Goal: Task Accomplishment & Management: Manage account settings

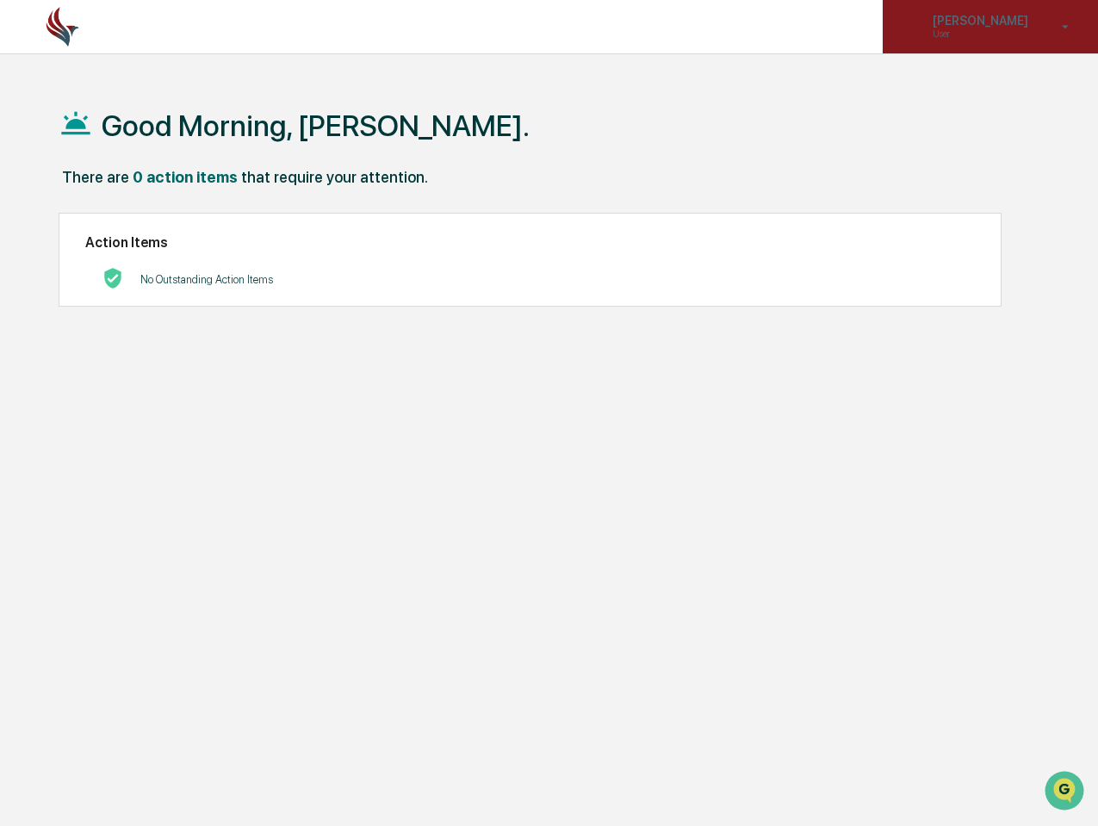
click at [1009, 30] on p "User" at bounding box center [978, 34] width 118 height 12
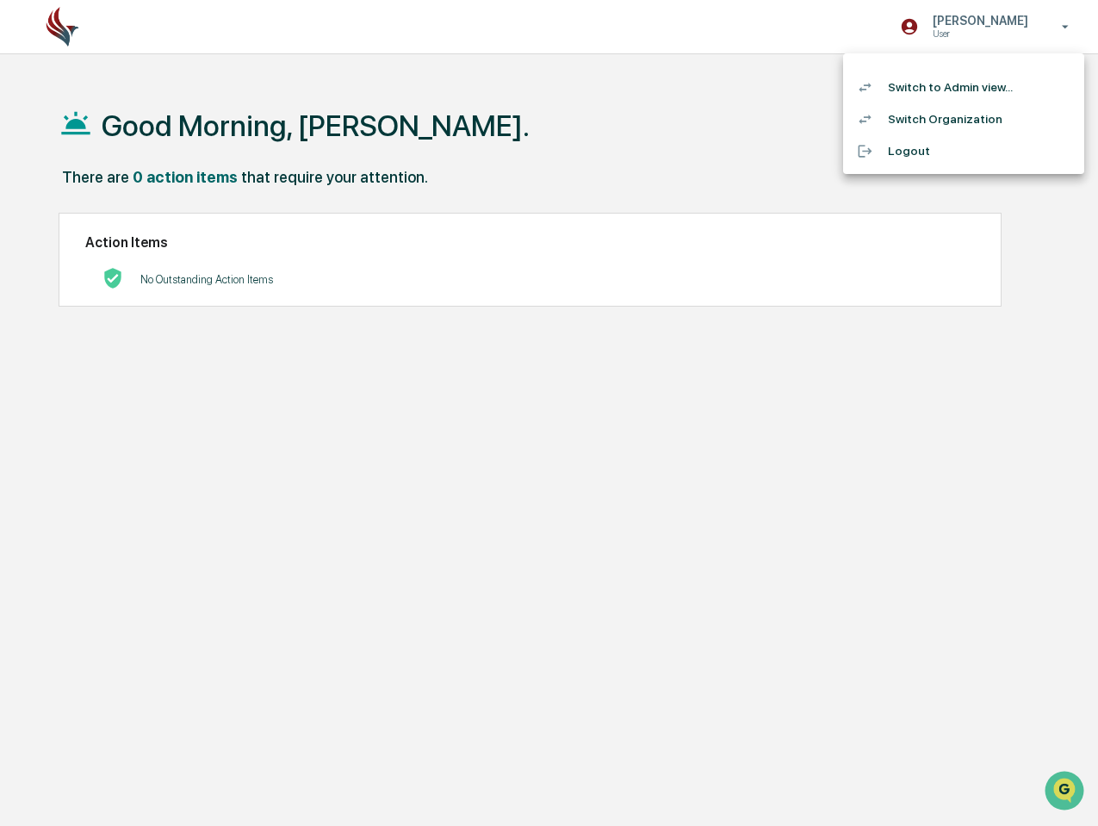
click at [947, 86] on li "Switch to Admin view..." at bounding box center [963, 87] width 241 height 32
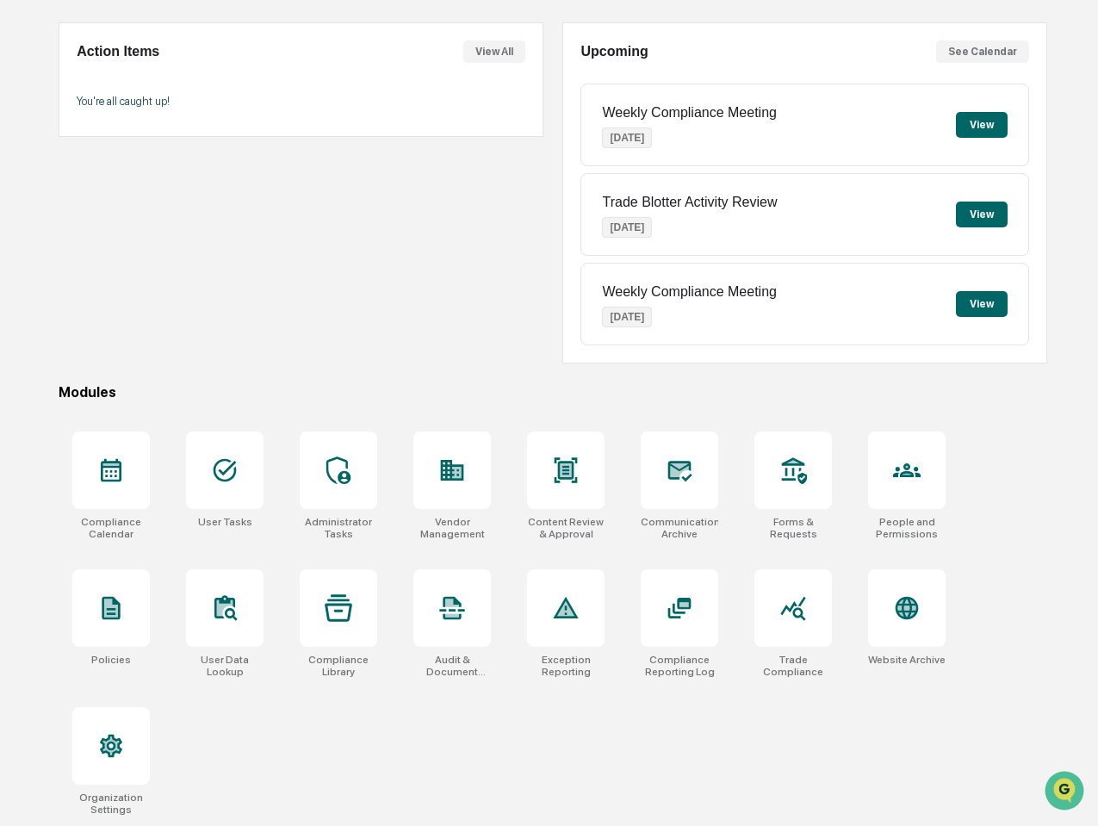
scroll to position [163, 0]
click at [103, 735] on icon at bounding box center [111, 746] width 22 height 23
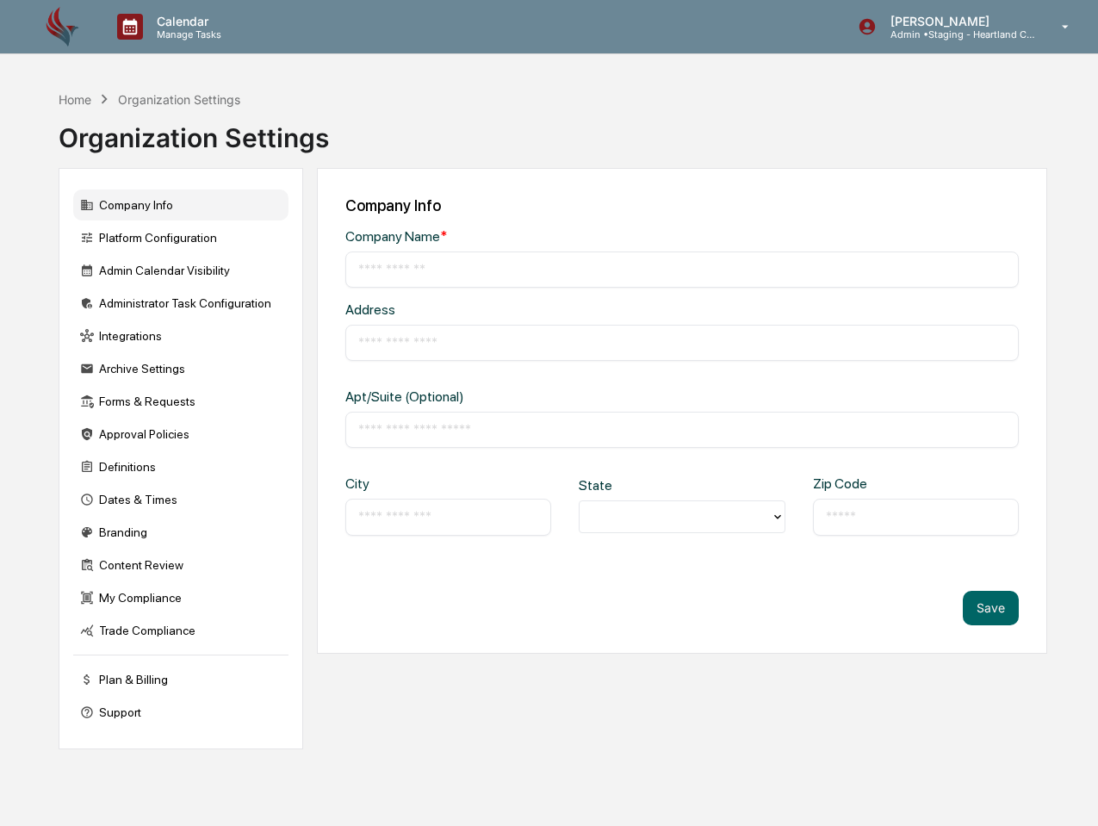
type input "**********"
type input "*********"
type input "**********"
type input "*****"
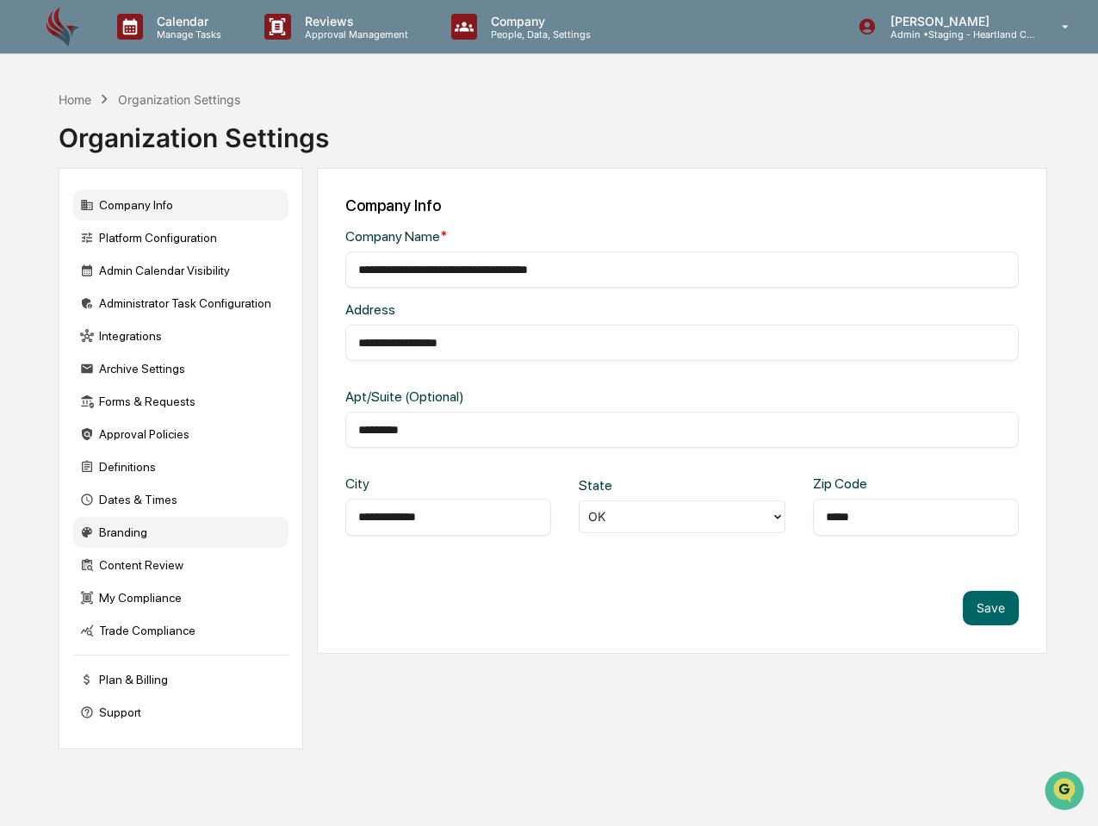
click at [119, 536] on div "Branding" at bounding box center [180, 532] width 215 height 31
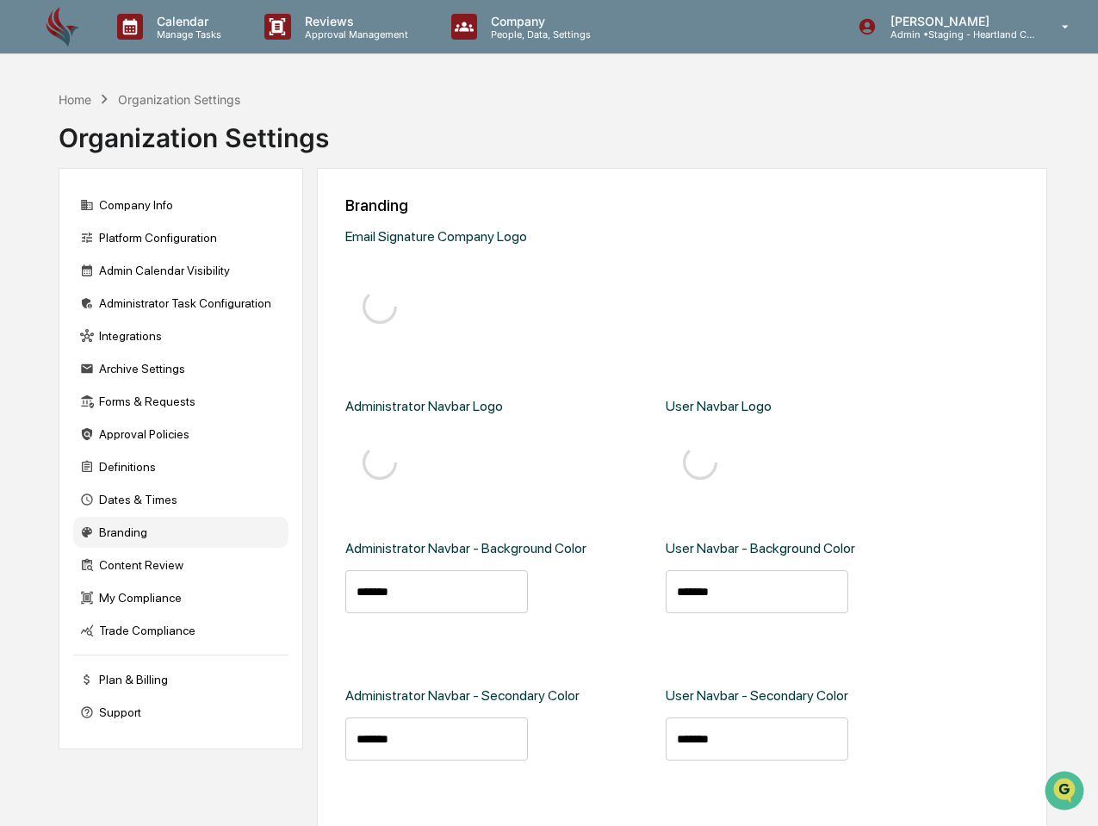
type input "*******"
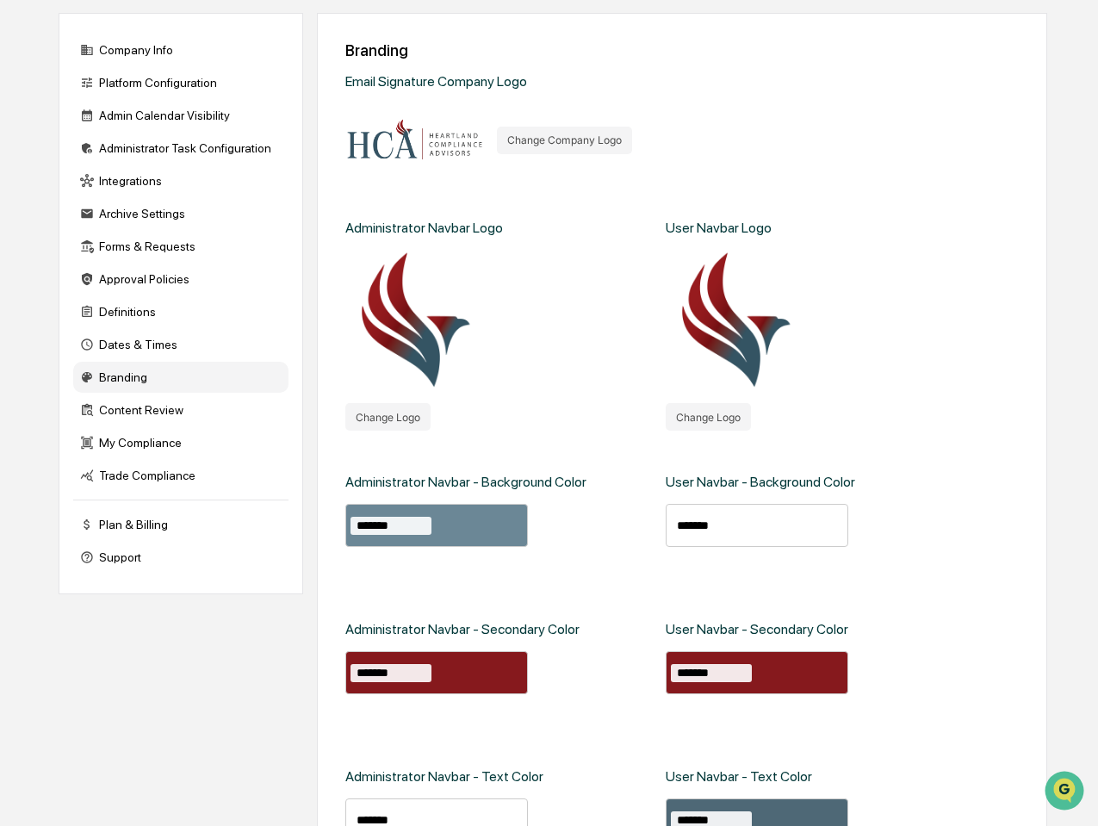
scroll to position [154, 0]
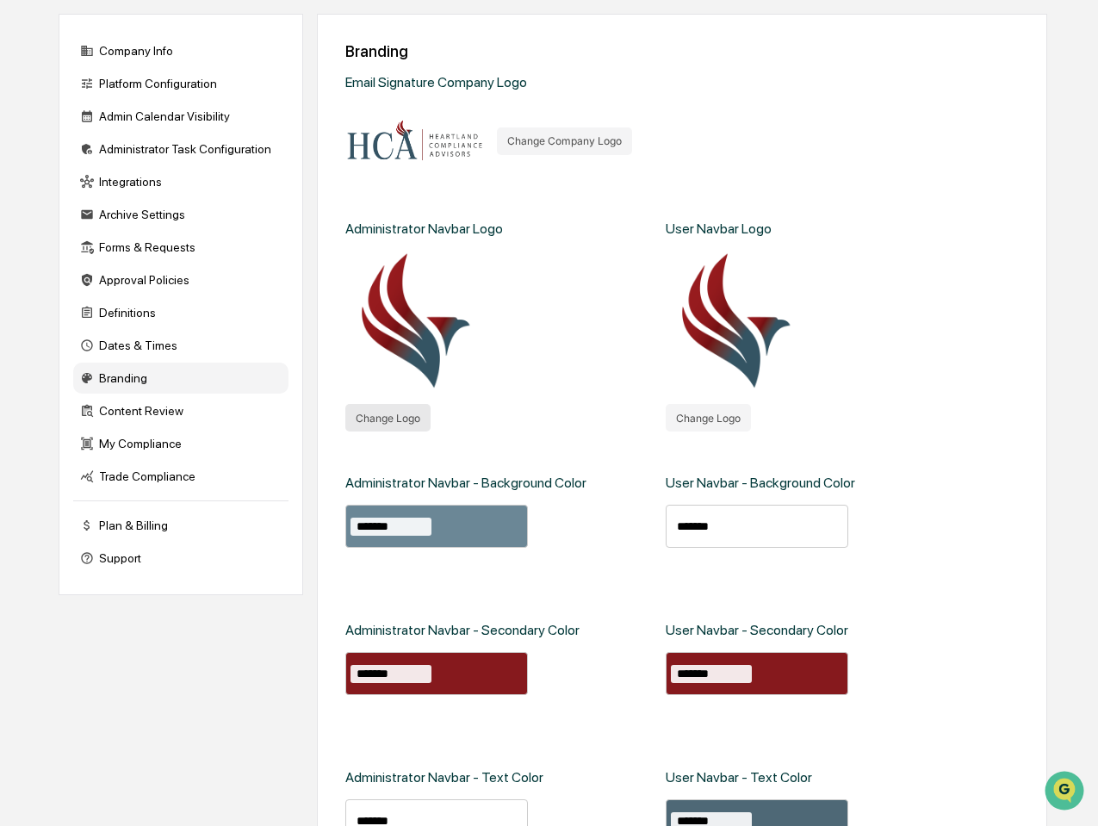
click at [423, 419] on button "Change Logo" at bounding box center [387, 418] width 85 height 28
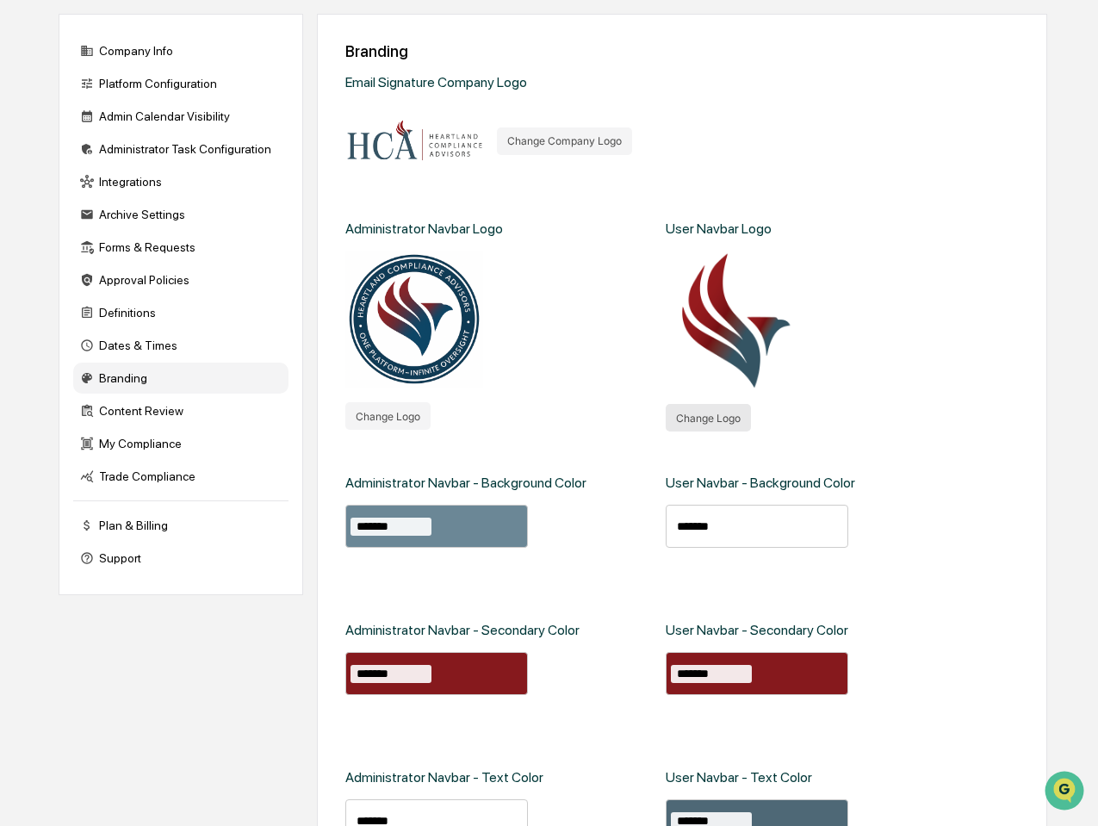
click at [715, 417] on button "Change Logo" at bounding box center [708, 418] width 85 height 28
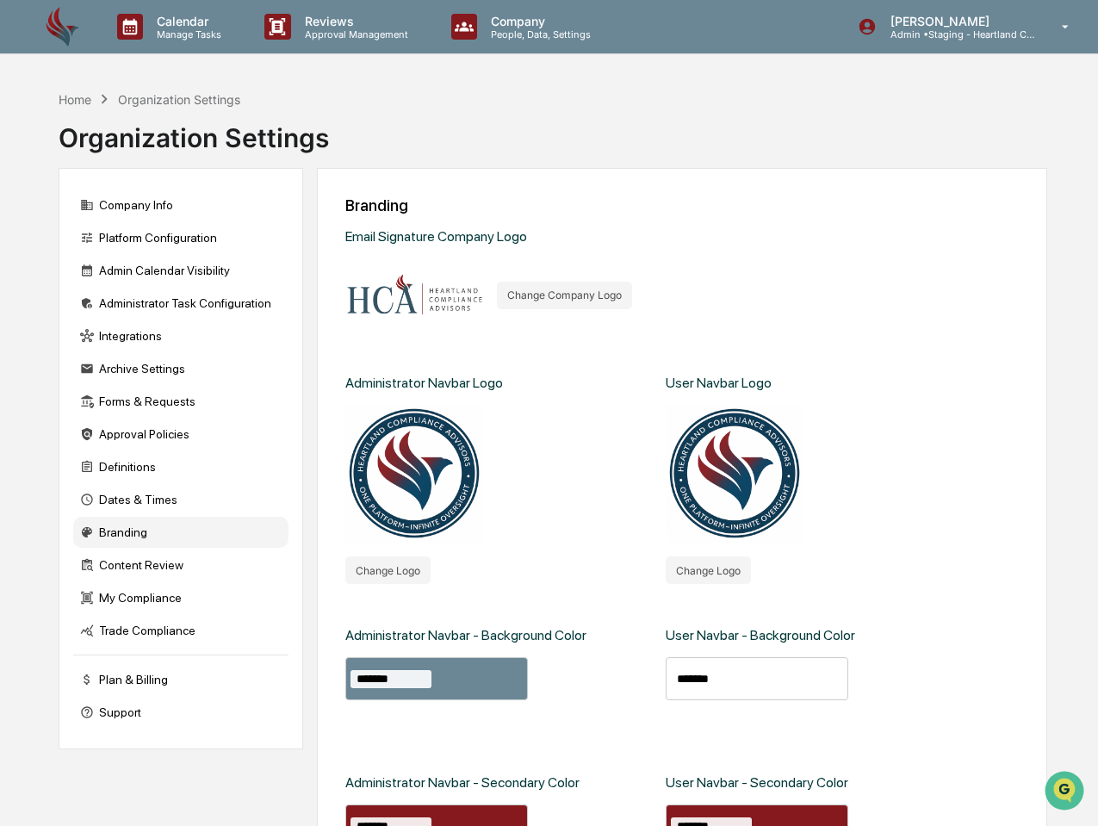
scroll to position [0, 0]
click at [147, 208] on div "Company Info" at bounding box center [180, 204] width 215 height 31
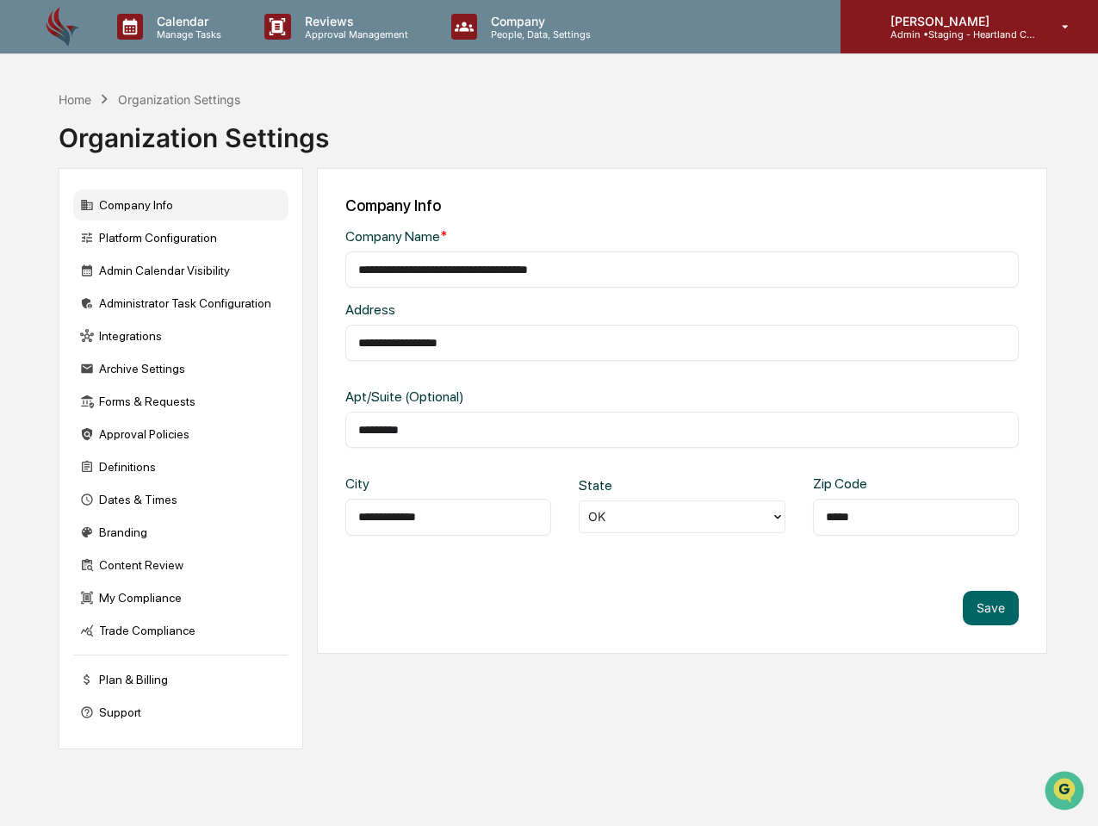
click at [967, 33] on p "Admin • Staging - Heartland Compliance Advisors" at bounding box center [957, 34] width 160 height 12
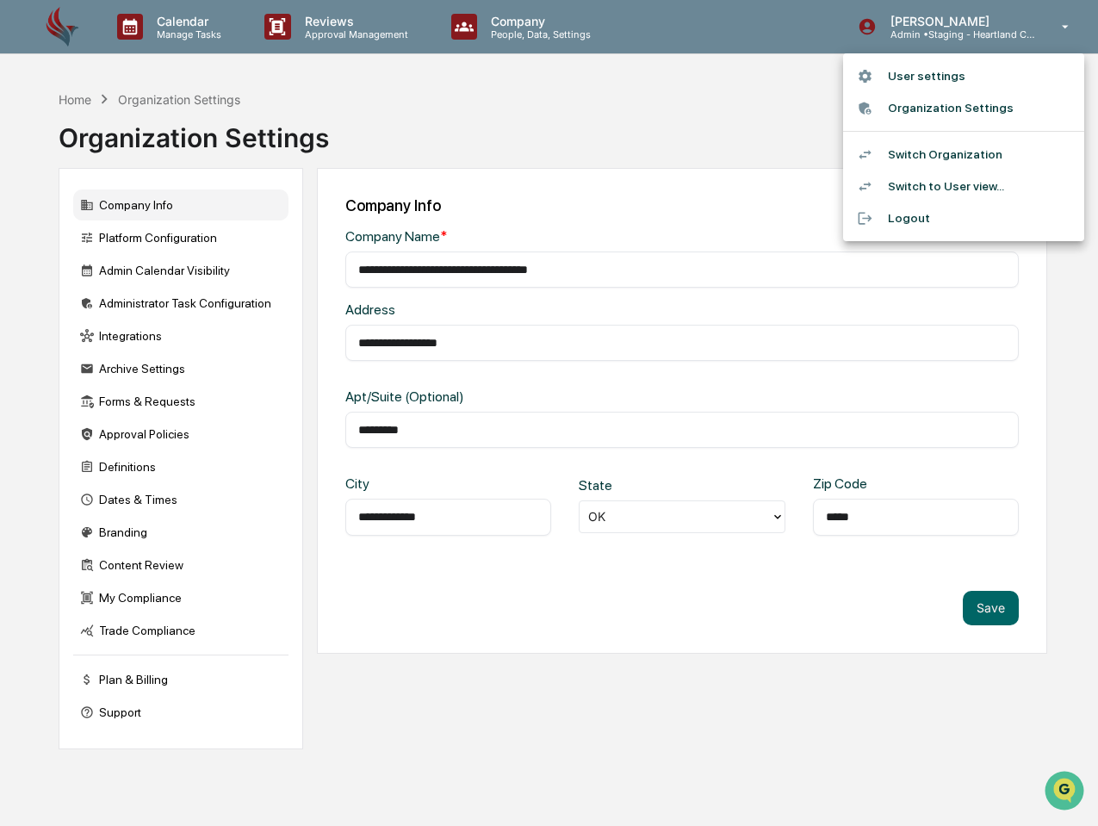
click at [614, 131] on div at bounding box center [549, 413] width 1098 height 826
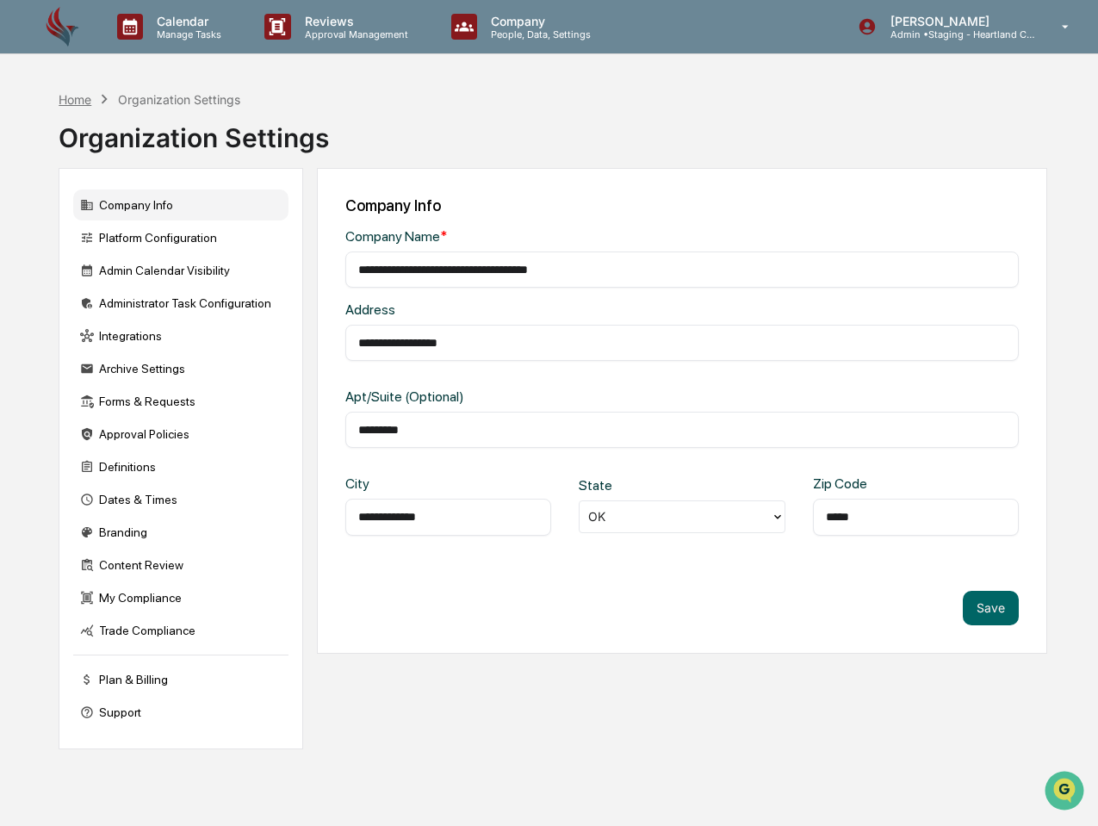
click at [65, 99] on div "Home" at bounding box center [75, 99] width 33 height 15
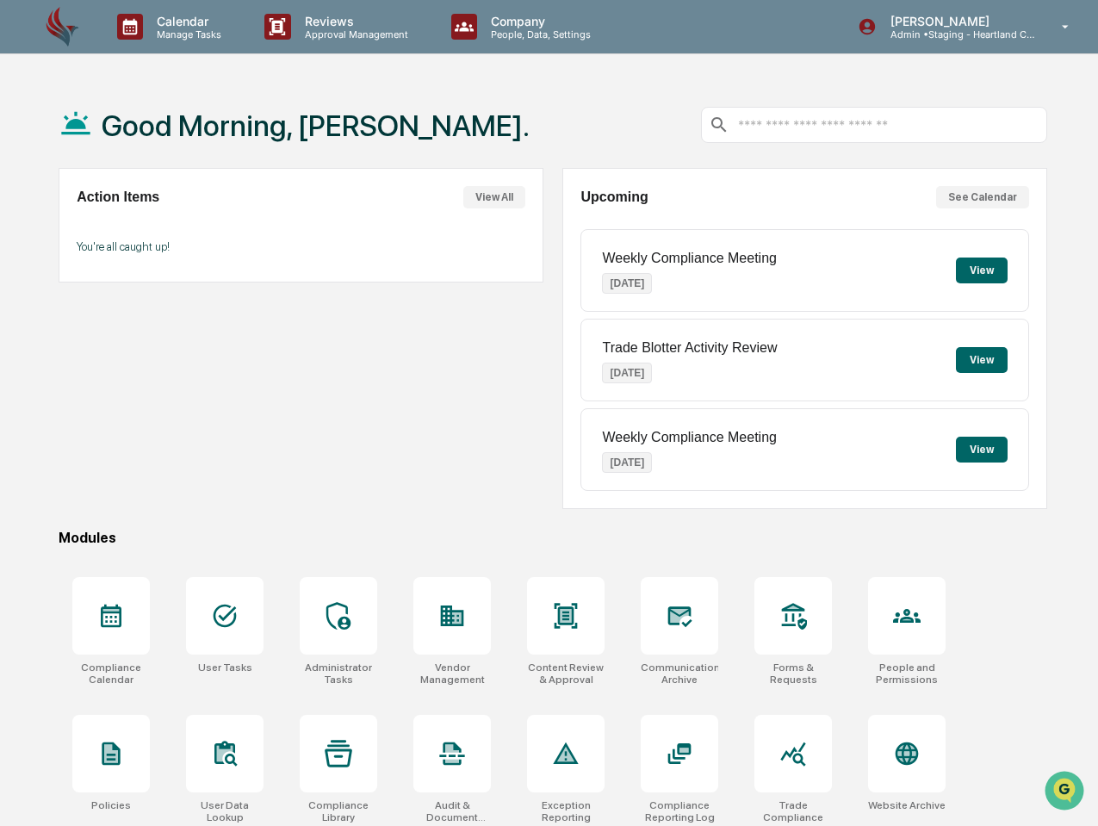
click at [63, 30] on img at bounding box center [61, 27] width 41 height 42
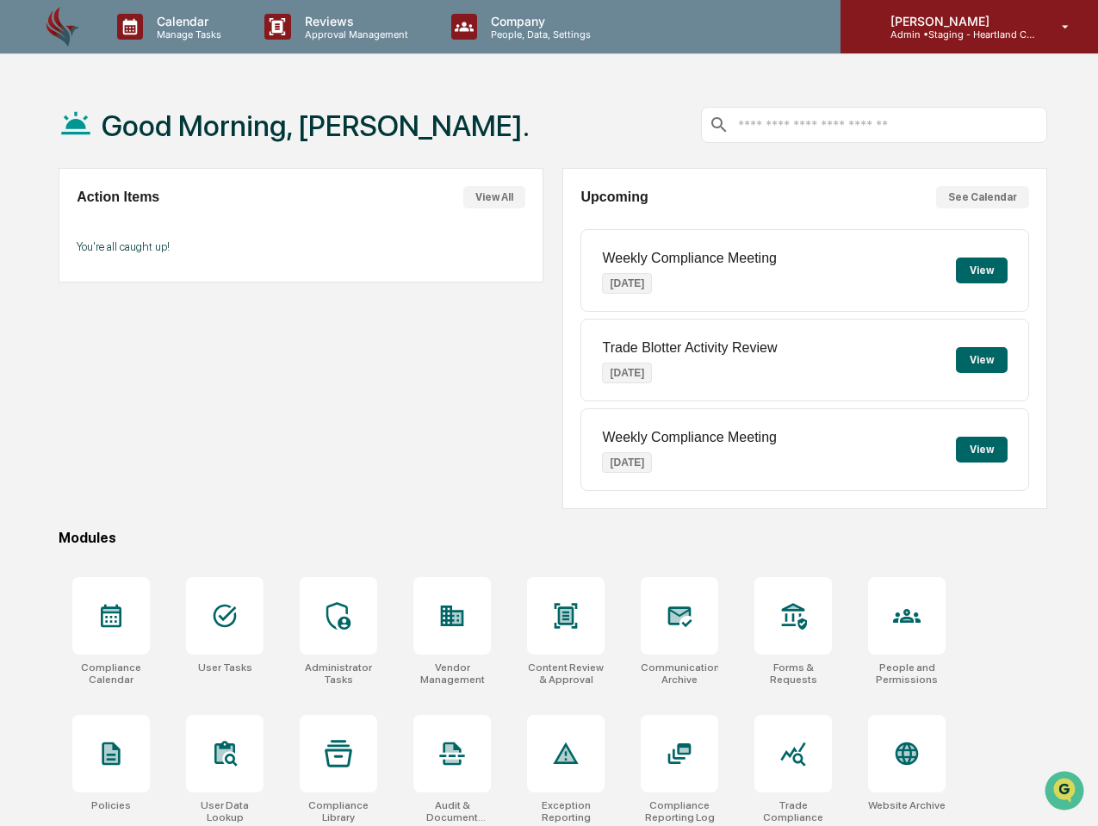
click at [1025, 27] on p "[PERSON_NAME]" at bounding box center [957, 21] width 160 height 15
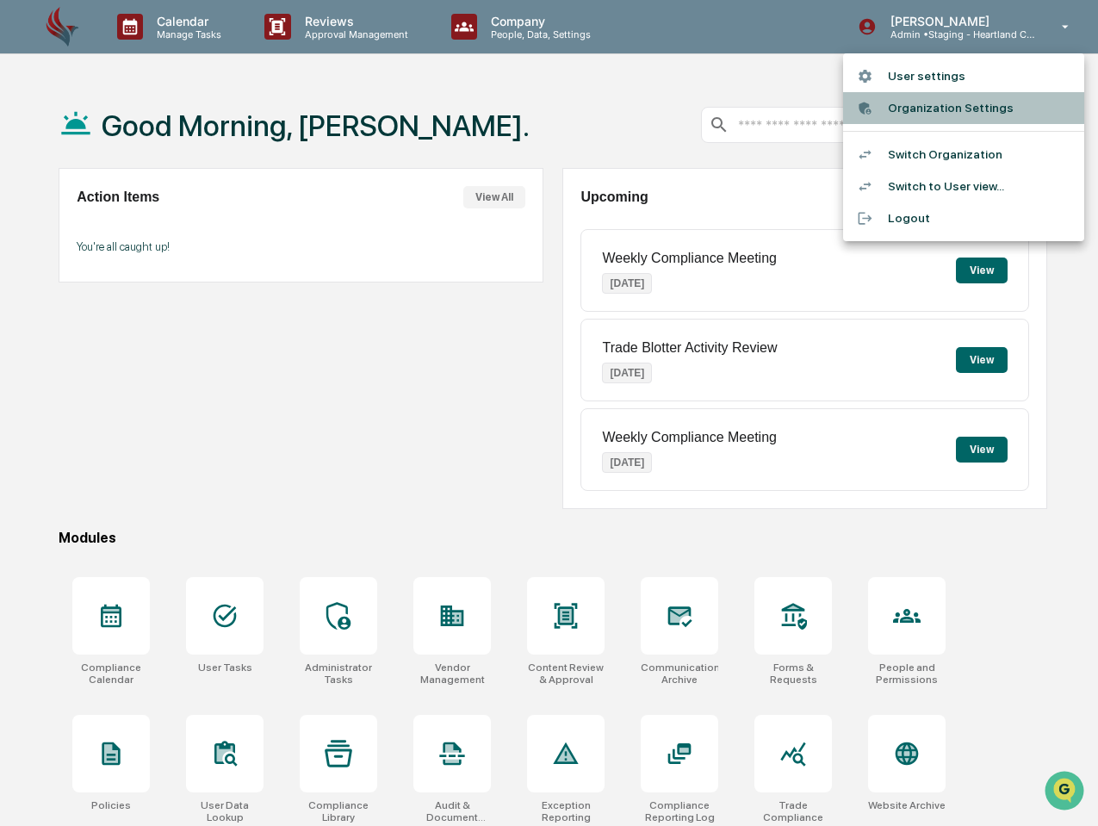
click at [960, 103] on li "Organization Settings" at bounding box center [963, 108] width 241 height 32
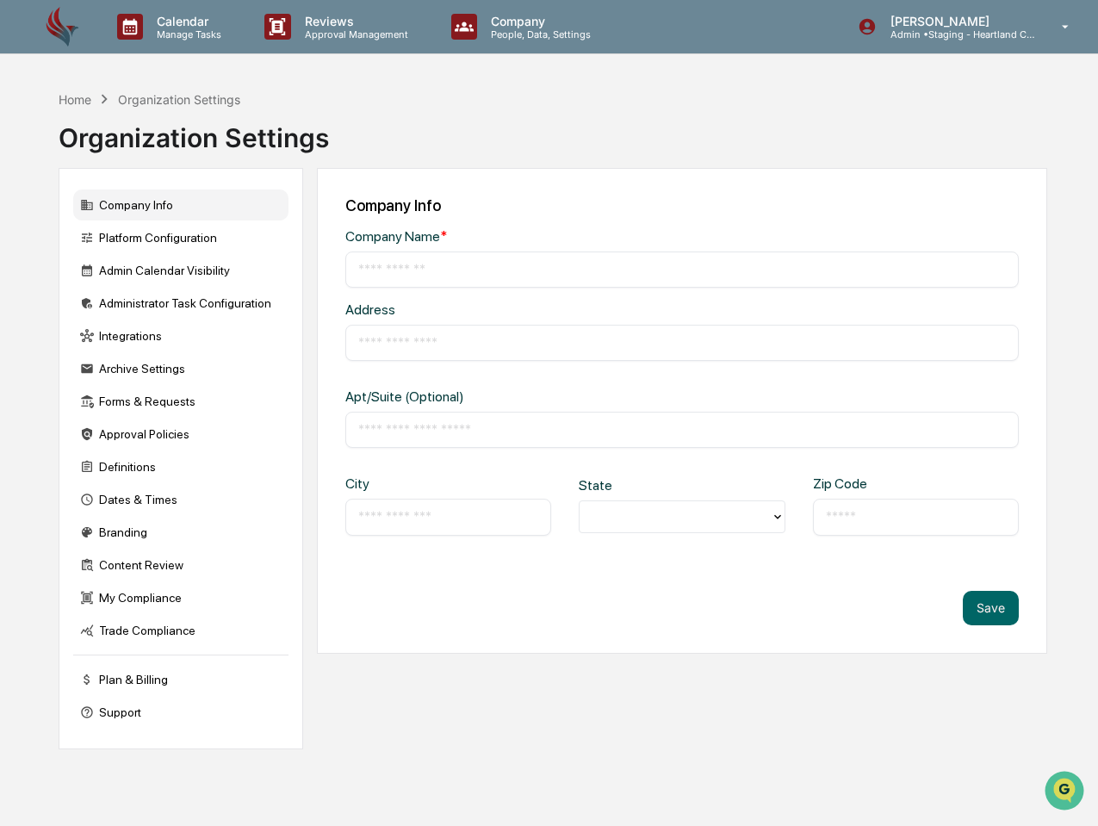
type input "**********"
type input "*********"
type input "**********"
type input "*****"
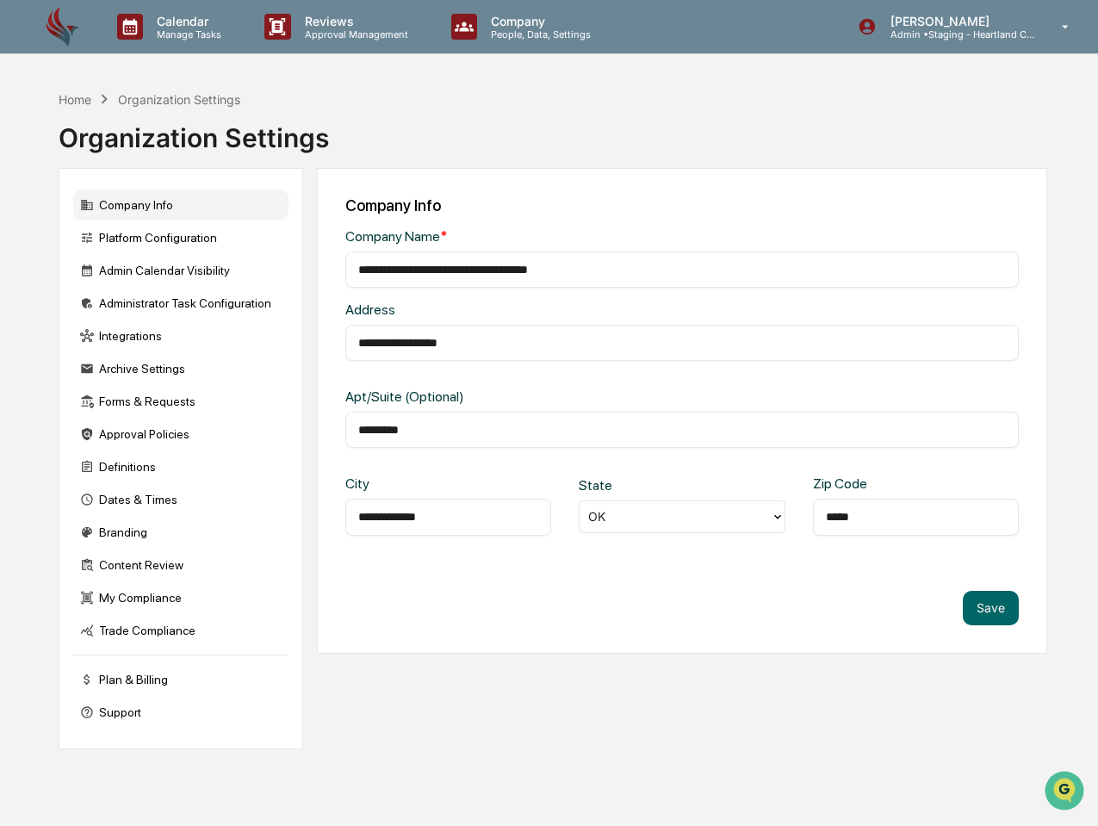
click at [127, 203] on div "Company Info" at bounding box center [180, 204] width 215 height 31
click at [123, 524] on div "Branding" at bounding box center [180, 532] width 215 height 31
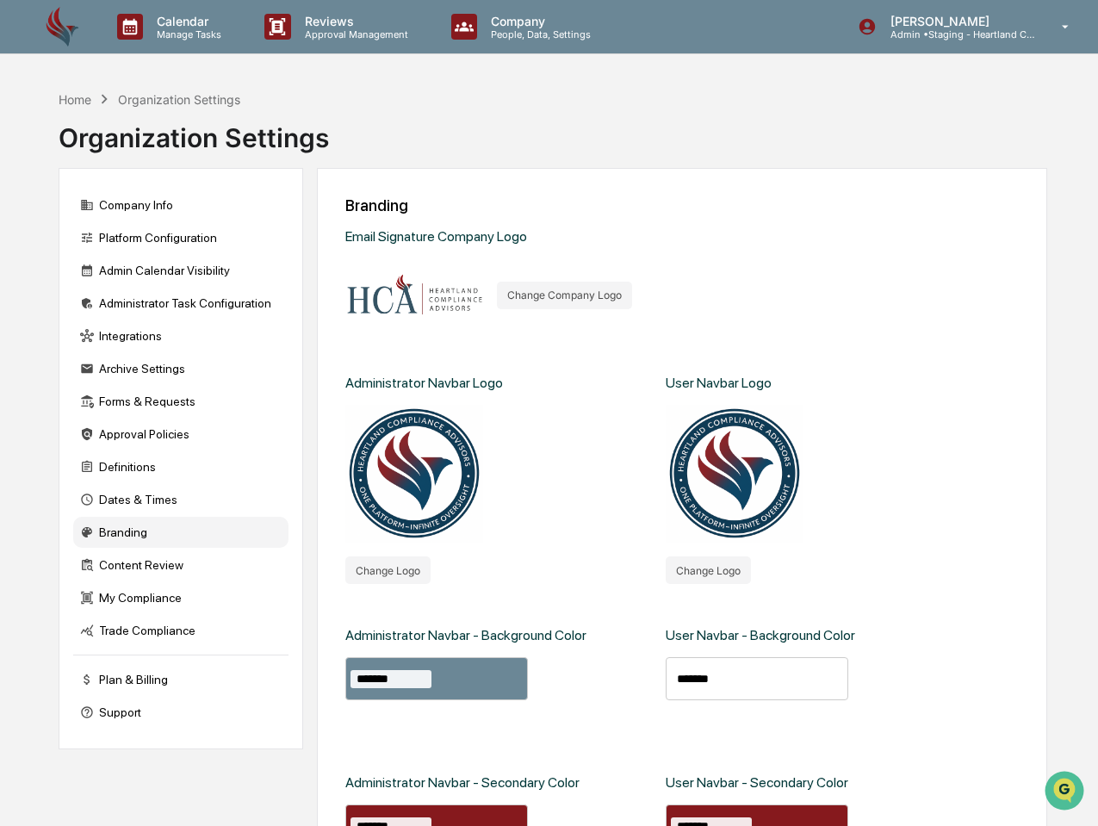
click at [578, 468] on div "Administrator Navbar Logo Change Logo" at bounding box center [496, 458] width 303 height 252
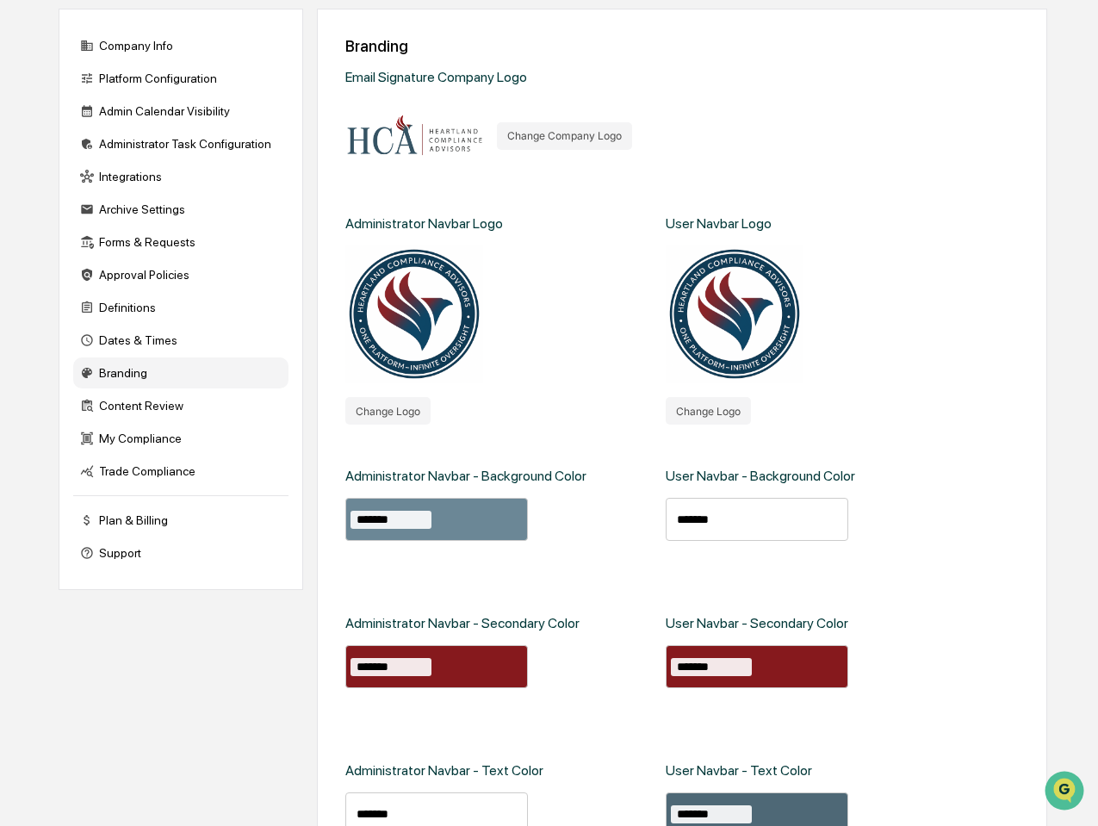
scroll to position [150, 0]
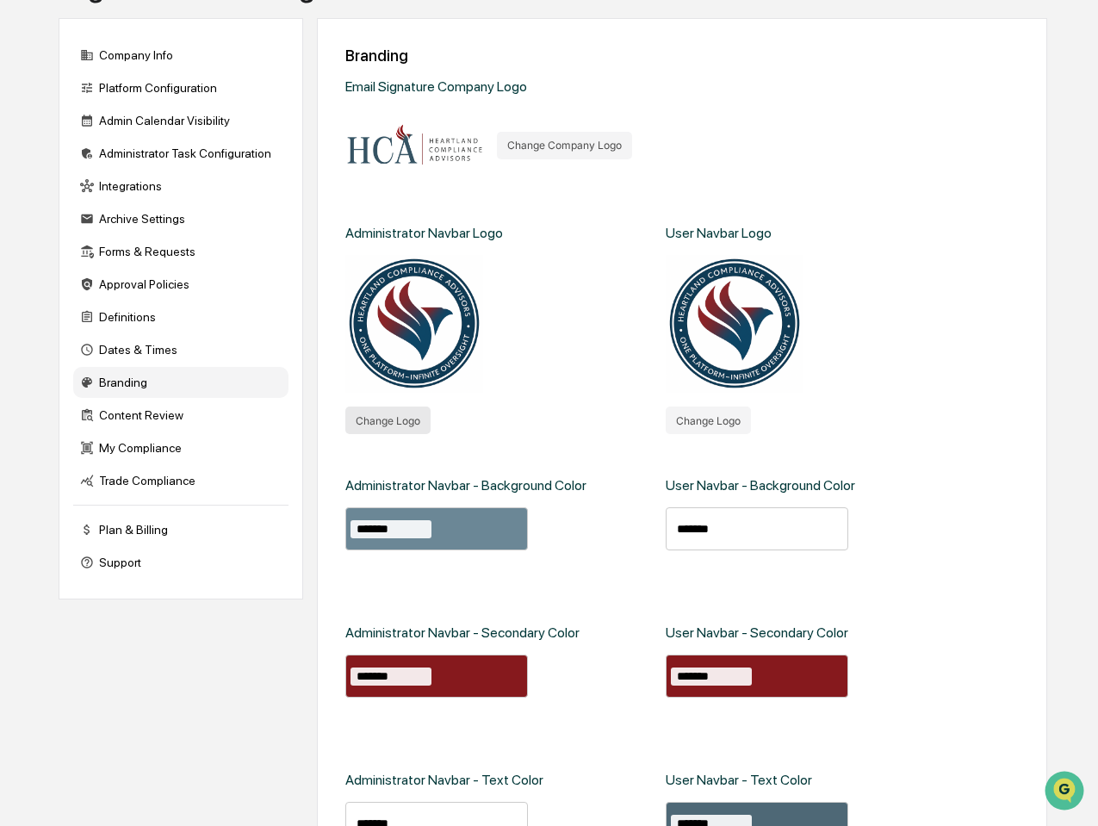
click at [388, 413] on button "Change Logo" at bounding box center [387, 421] width 85 height 28
click at [544, 360] on div "Administrator Navbar Logo Change Logo" at bounding box center [496, 308] width 303 height 252
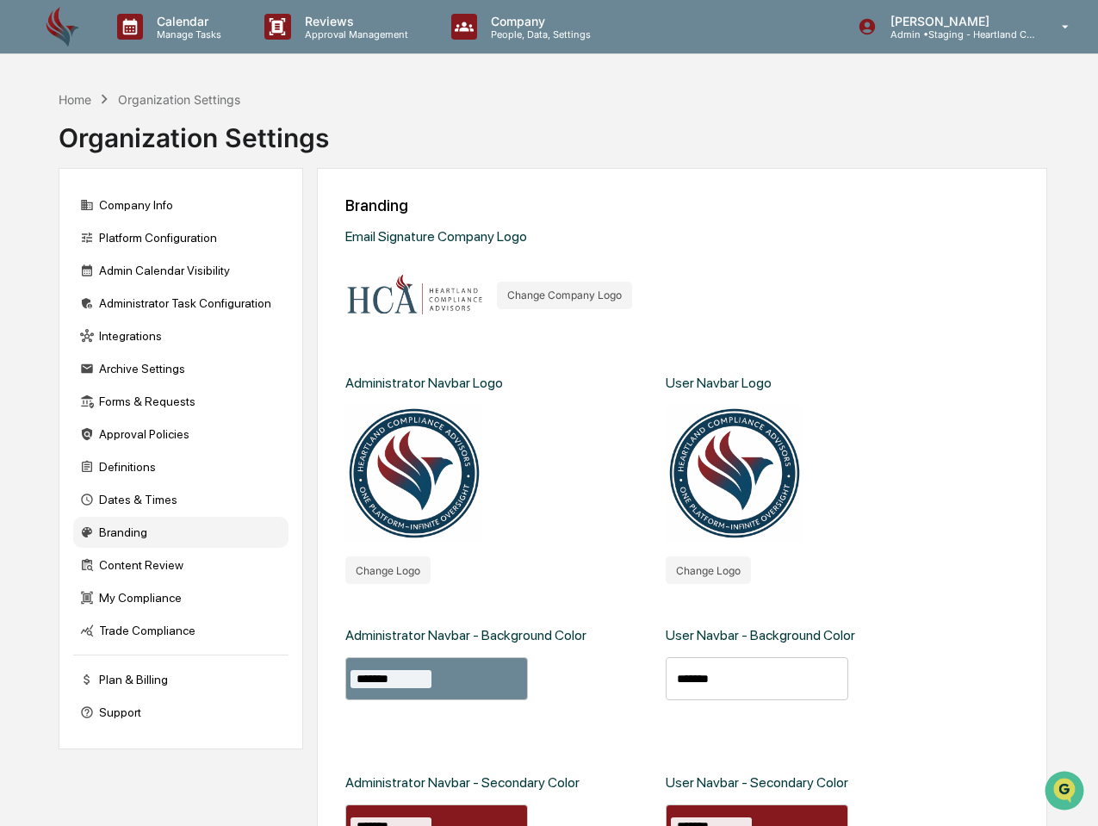
scroll to position [0, 0]
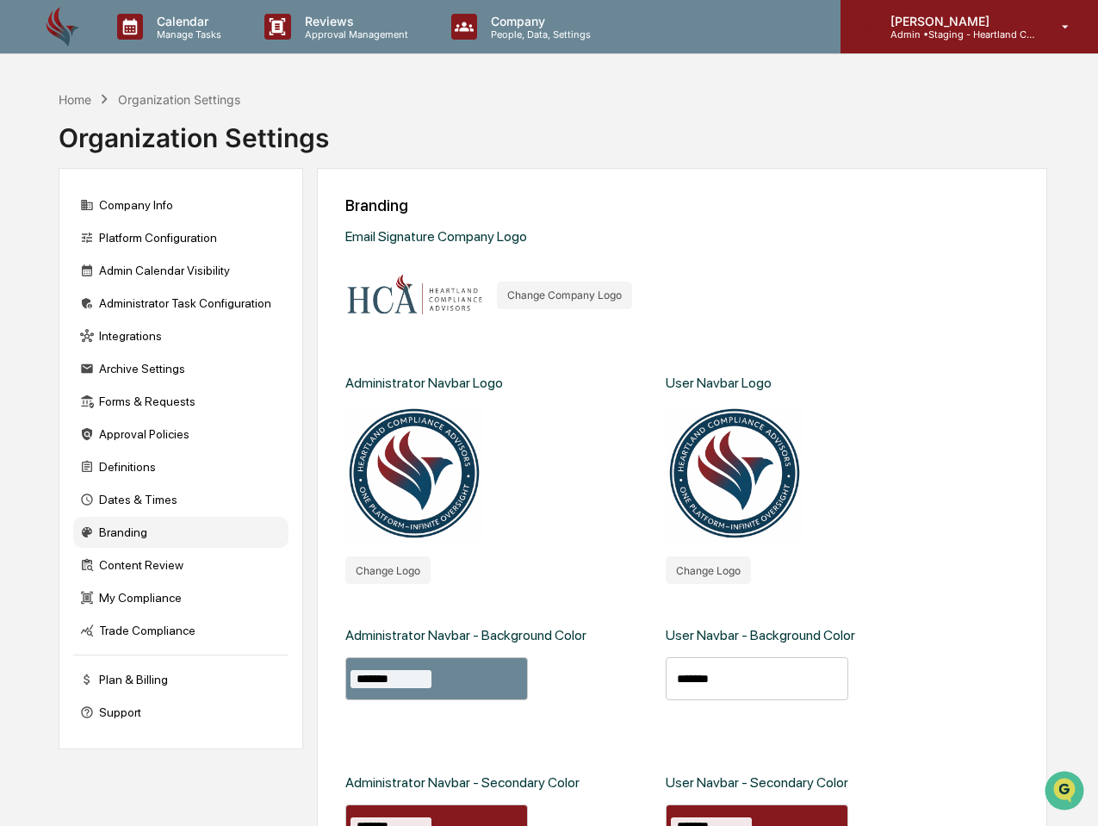
click at [944, 31] on p "Admin • Staging - Heartland Compliance Advisors" at bounding box center [957, 34] width 160 height 12
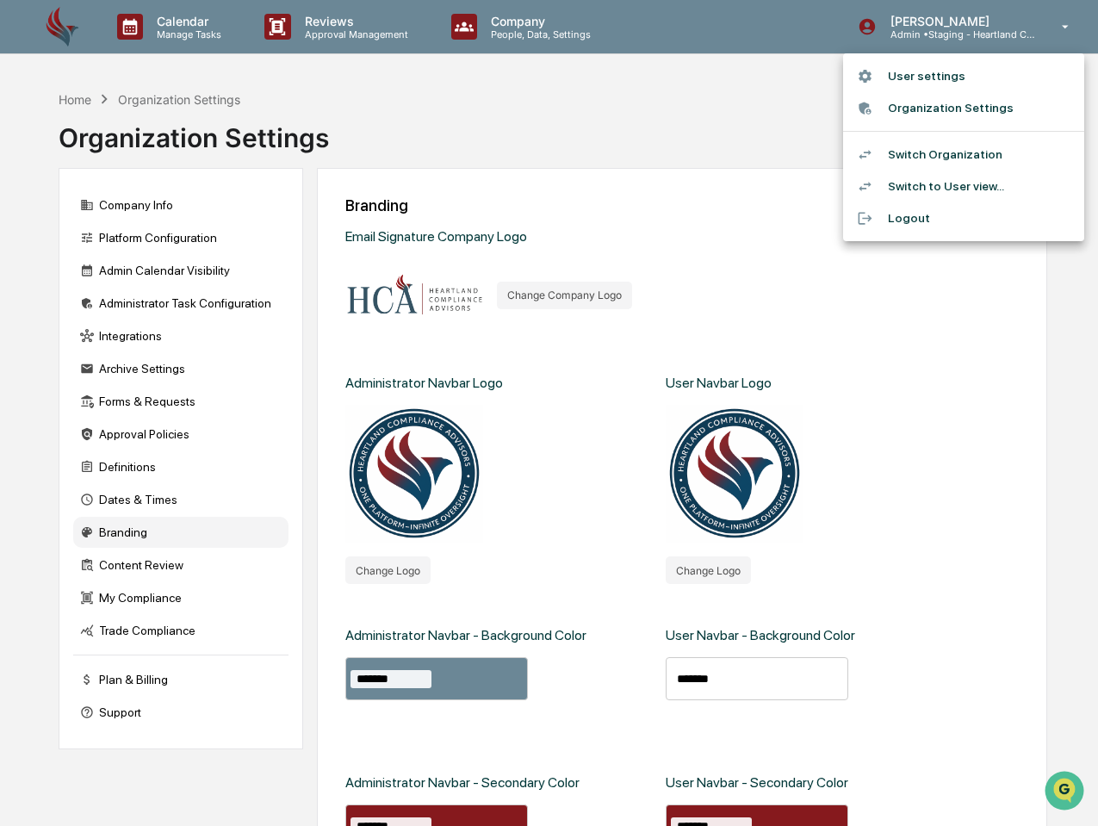
click at [684, 140] on div at bounding box center [549, 413] width 1098 height 826
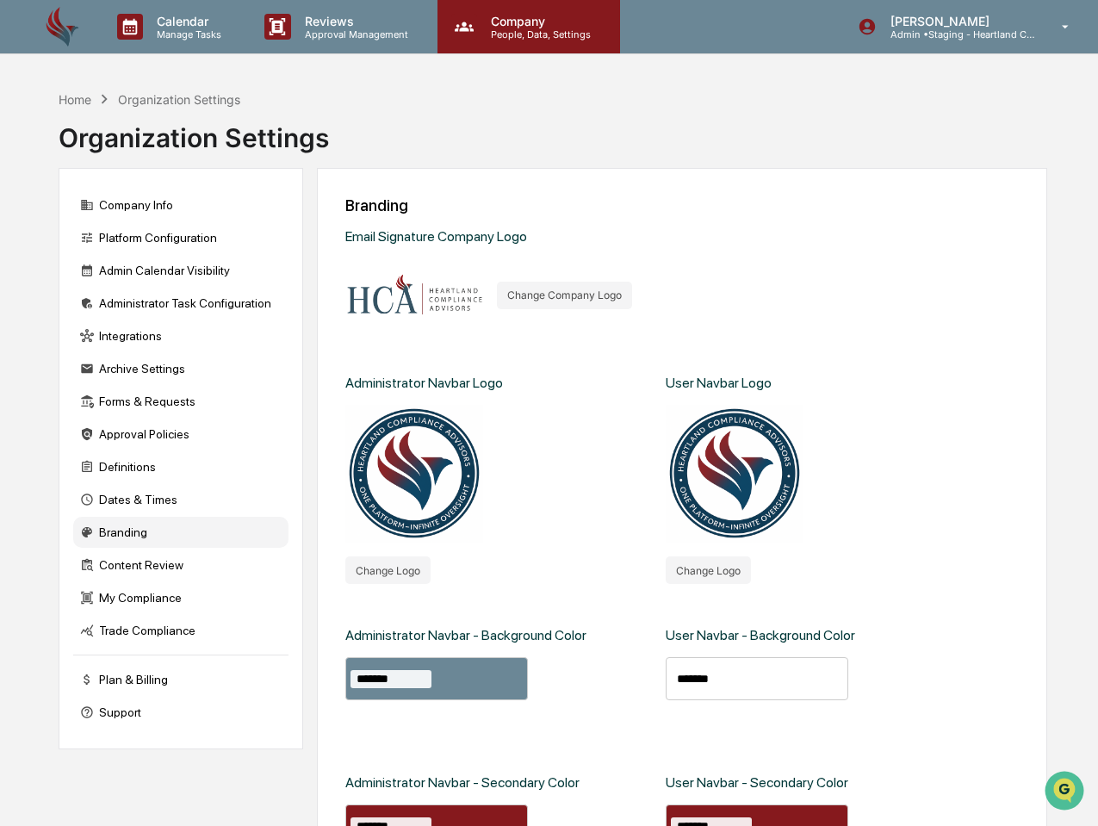
click at [513, 29] on p "People, Data, Settings" at bounding box center [538, 34] width 122 height 12
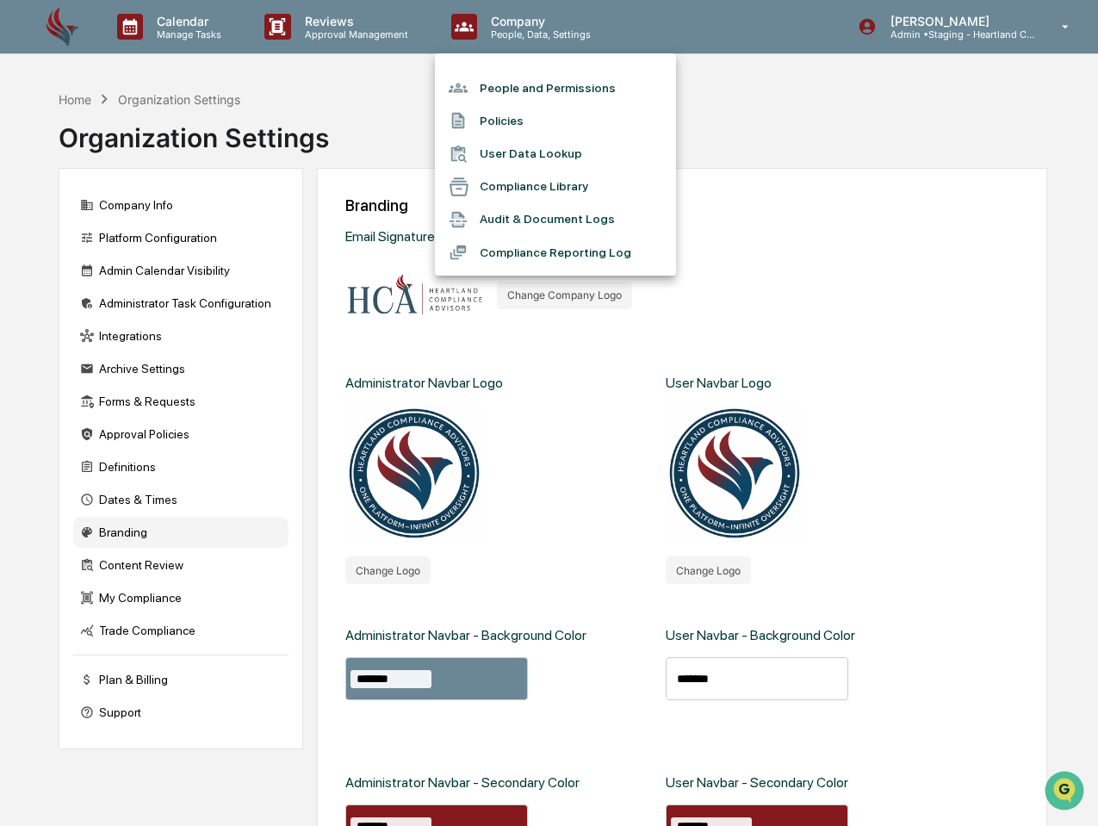
click at [1066, 24] on div at bounding box center [549, 413] width 1098 height 826
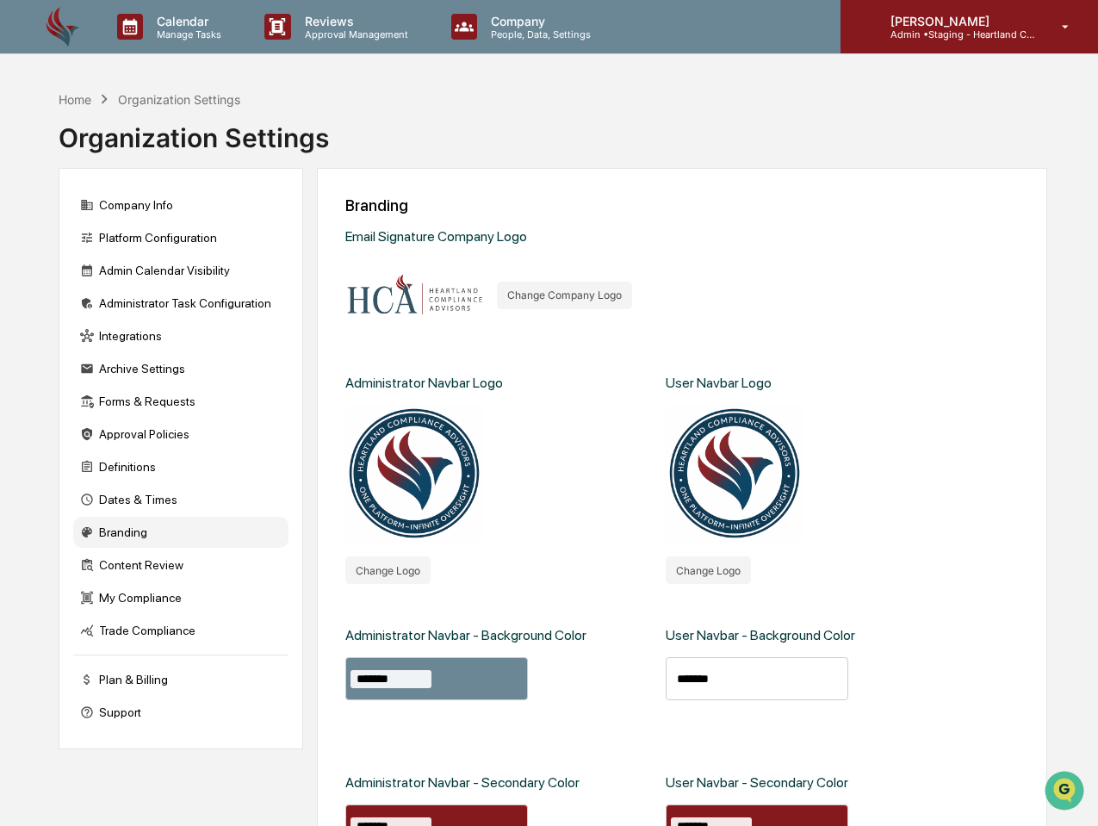
click at [1067, 26] on icon at bounding box center [1066, 26] width 7 height 3
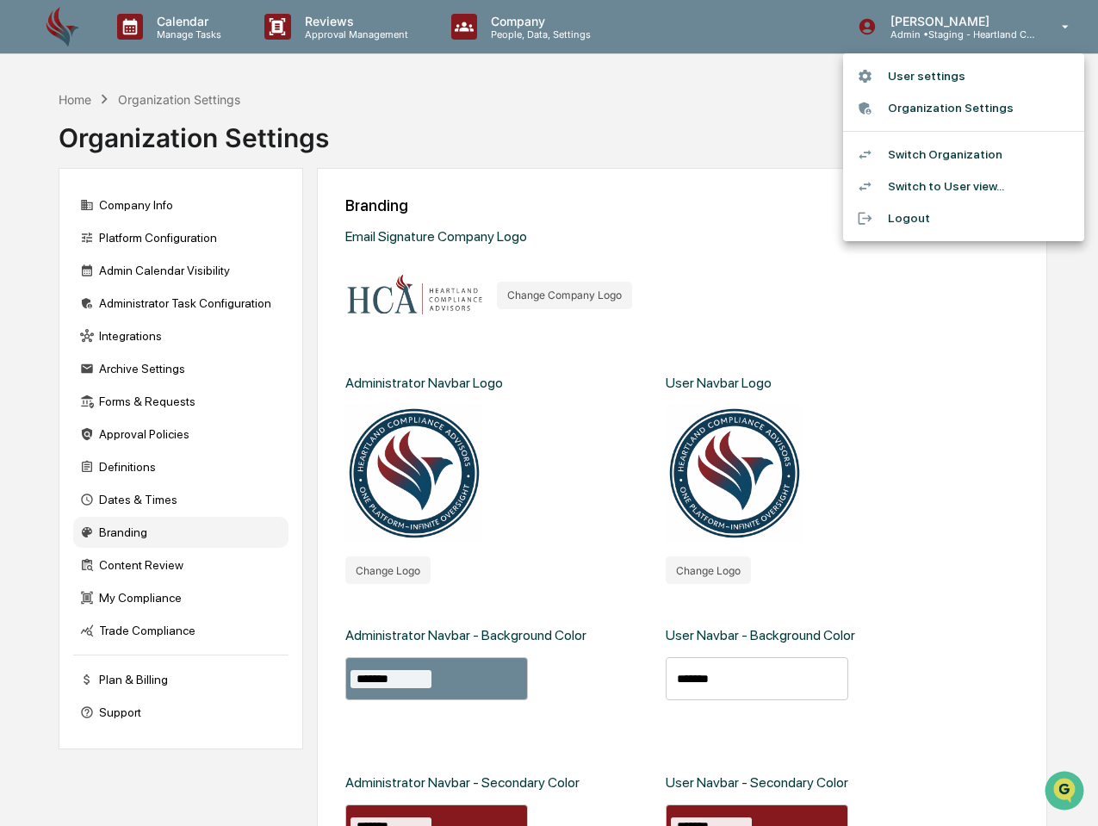
click at [544, 102] on div at bounding box center [549, 413] width 1098 height 826
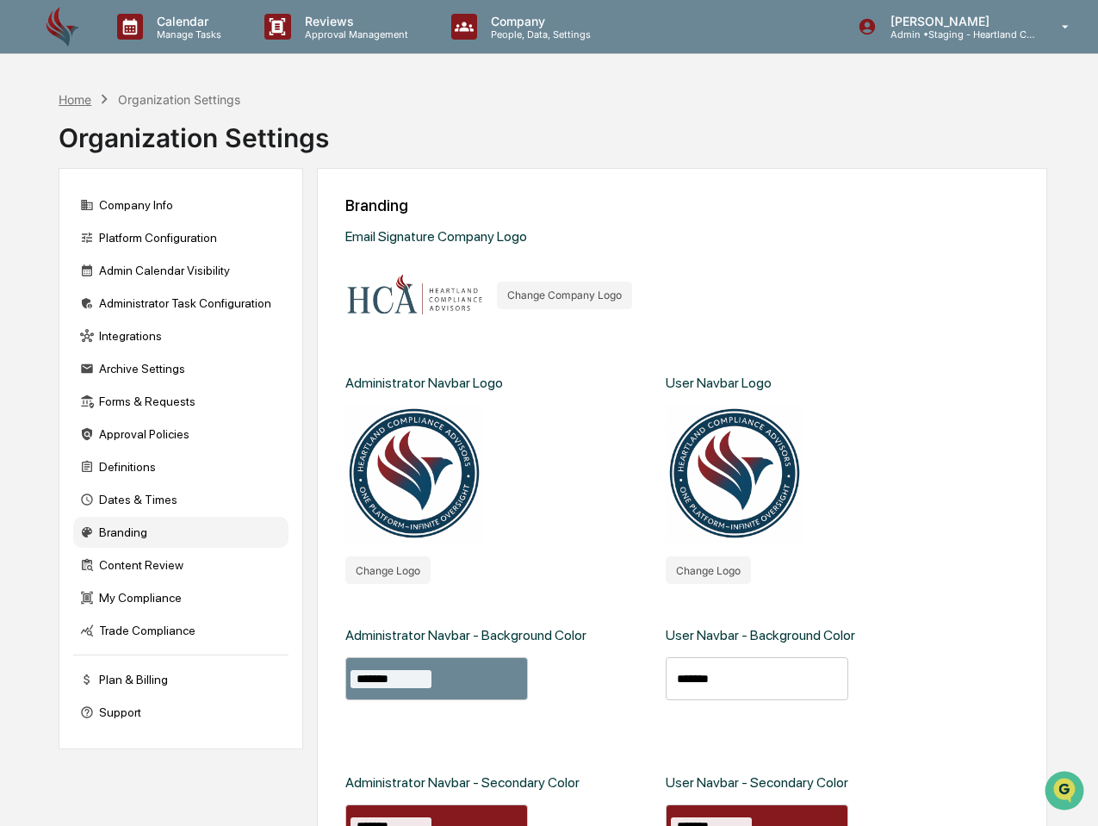
click at [84, 96] on div "Home" at bounding box center [75, 99] width 33 height 15
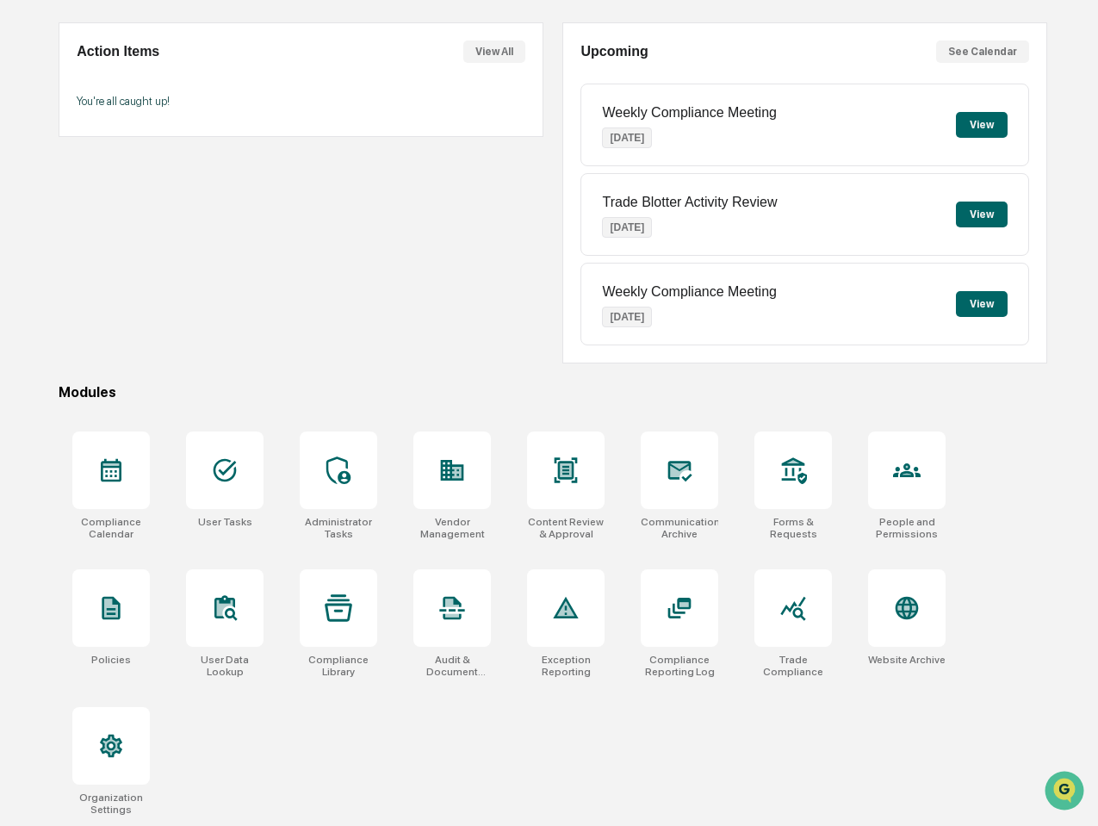
scroll to position [163, 0]
click at [116, 459] on icon at bounding box center [111, 470] width 21 height 23
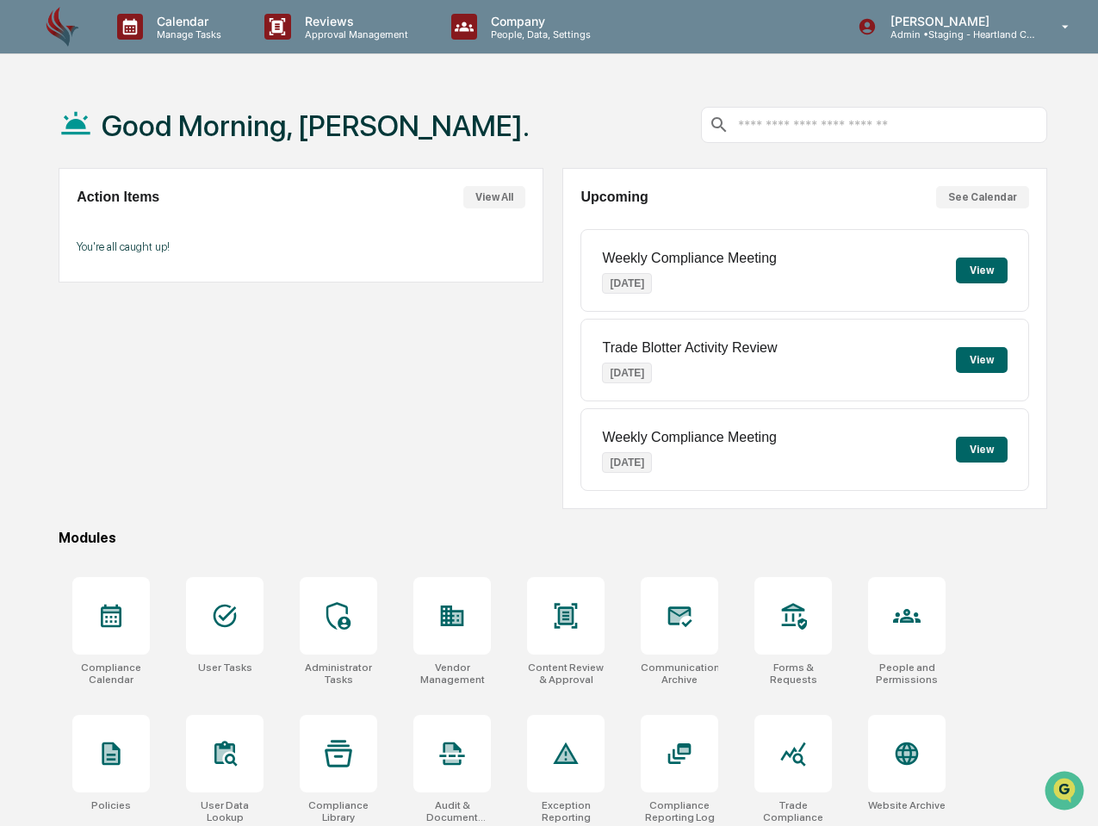
scroll to position [0, 0]
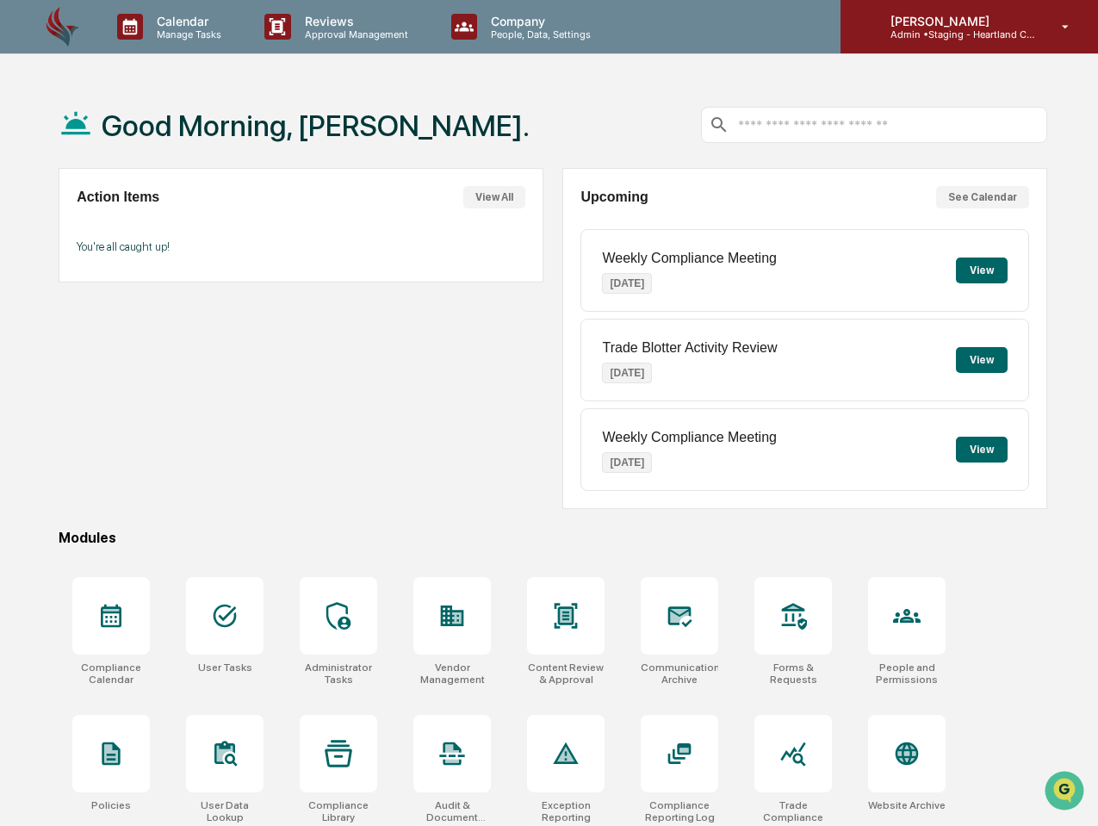
click at [1009, 21] on p "[PERSON_NAME]" at bounding box center [957, 21] width 160 height 15
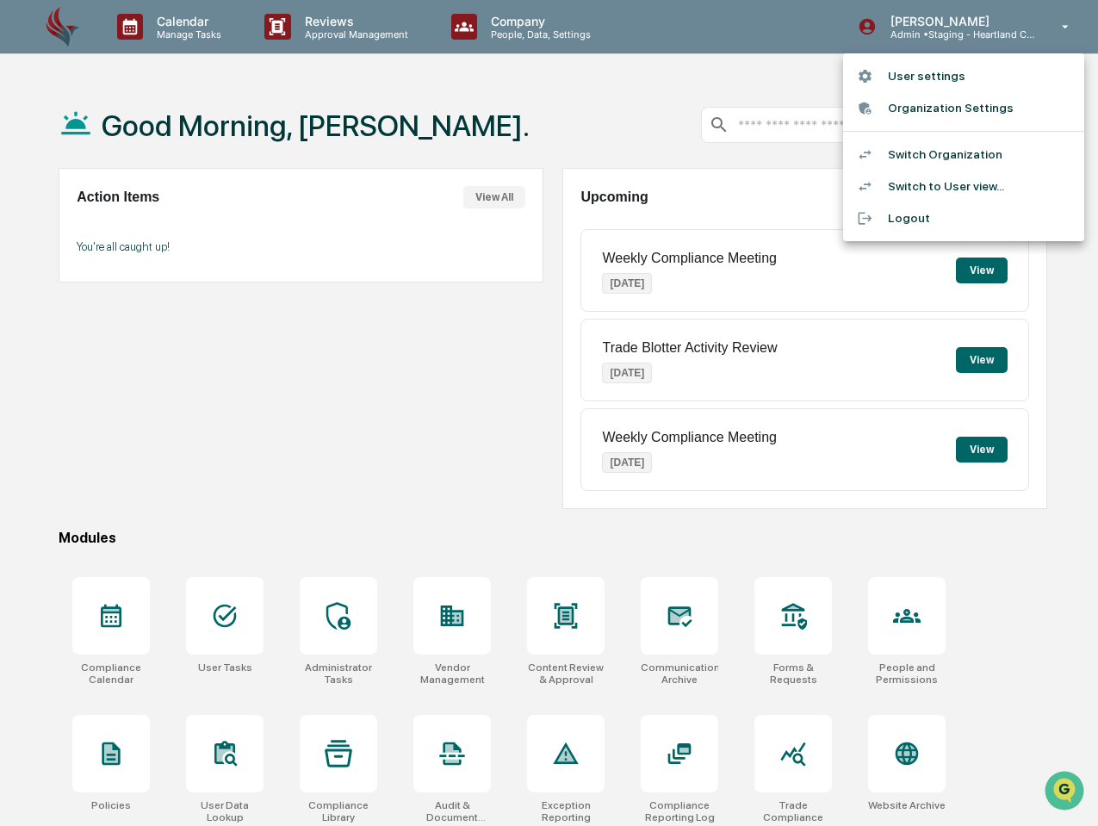
click at [919, 109] on li "Organization Settings" at bounding box center [963, 108] width 241 height 32
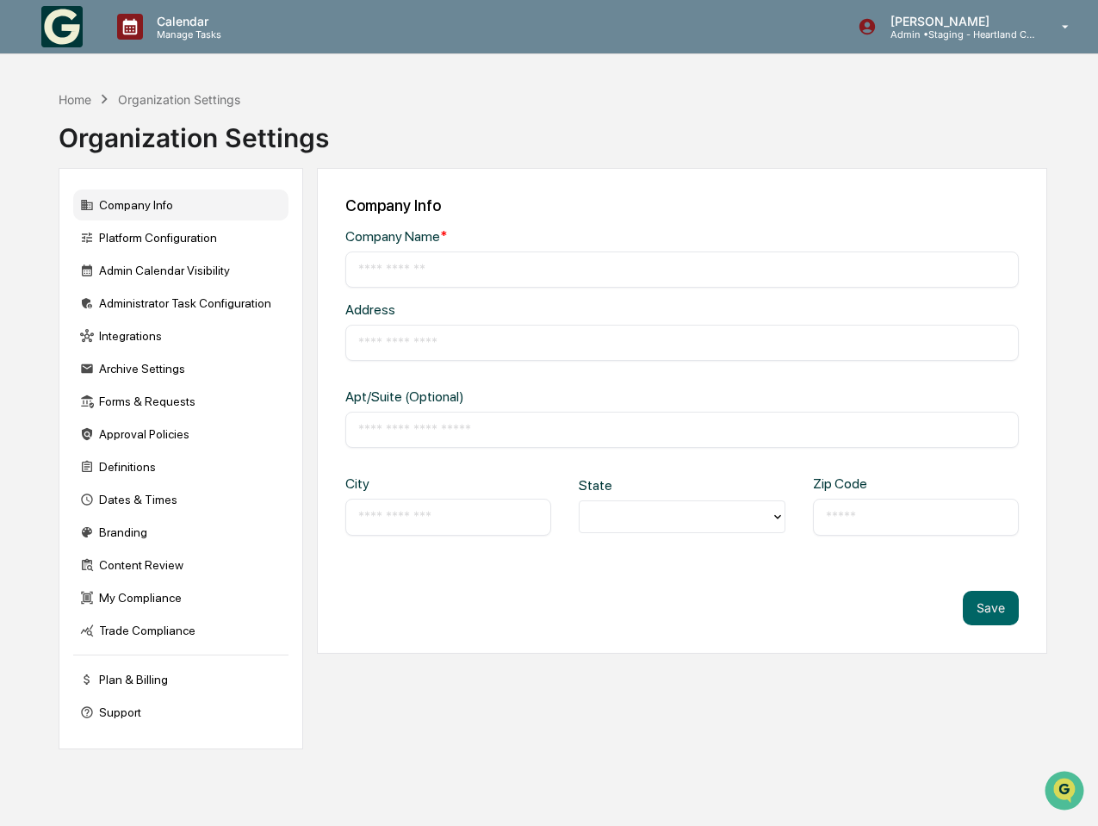
type input "**********"
type input "*********"
type input "**********"
type input "*****"
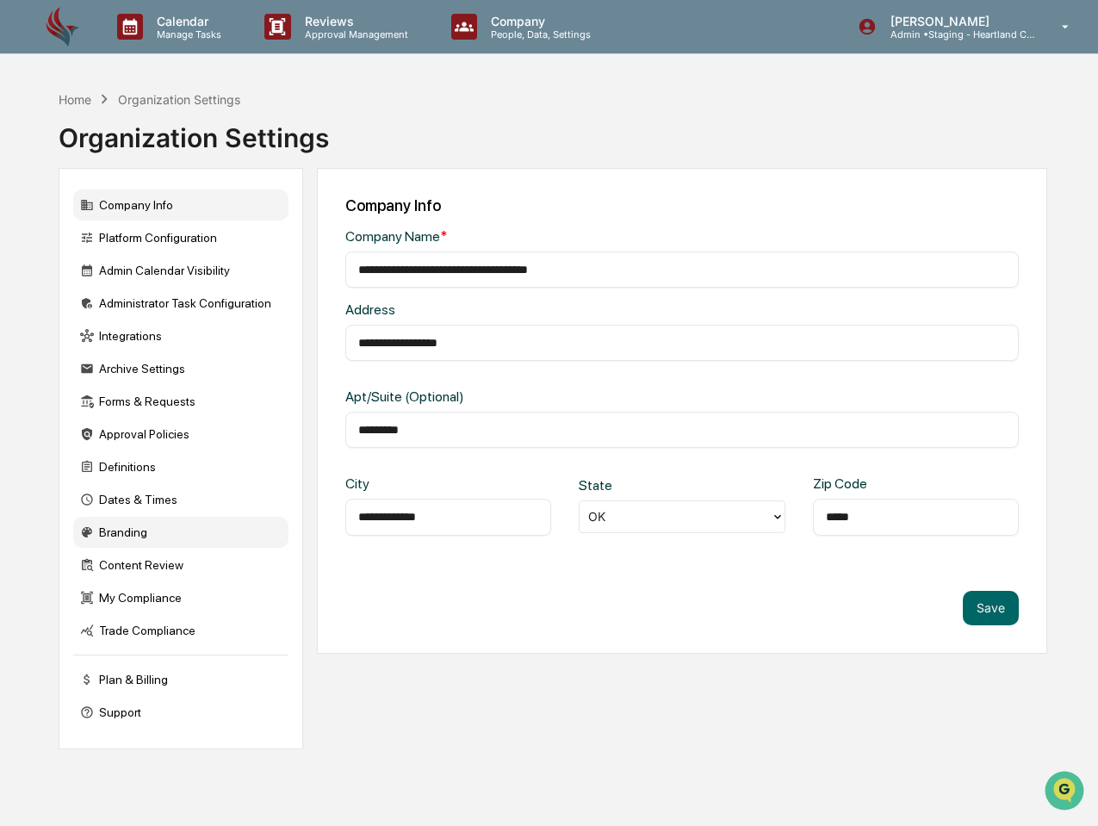
click at [105, 530] on div "Branding" at bounding box center [180, 532] width 215 height 31
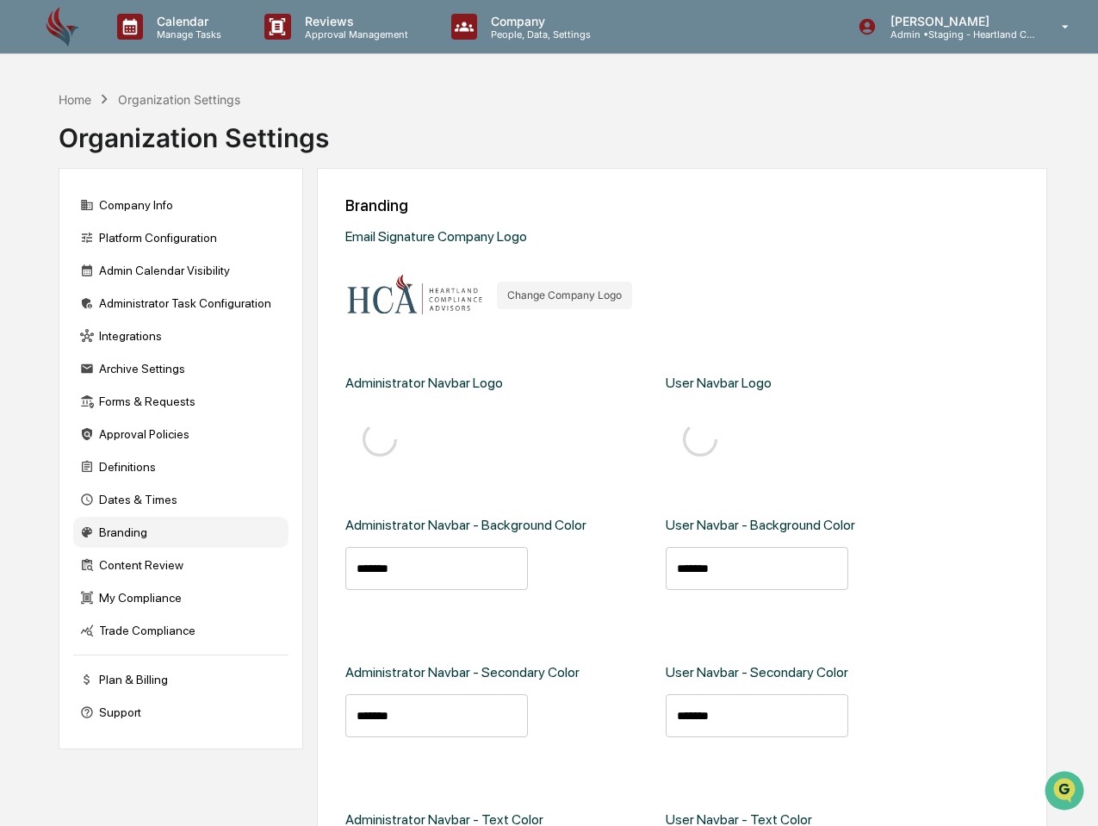
type input "*******"
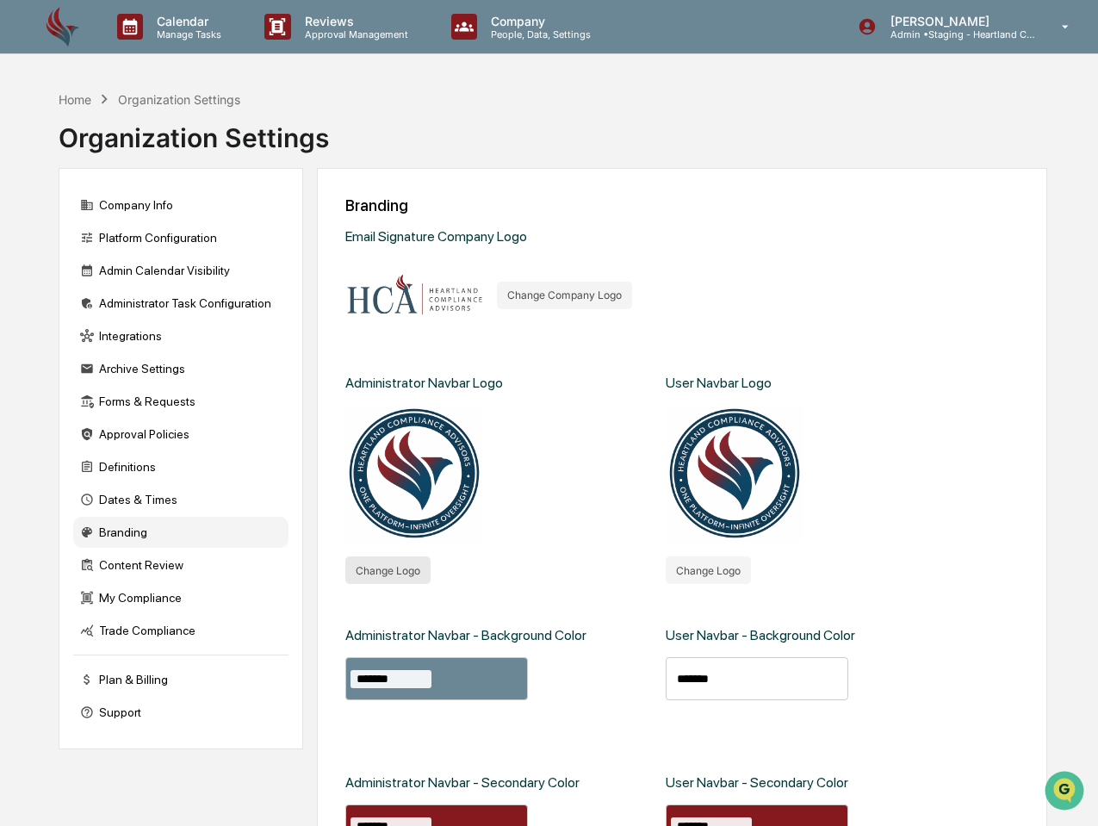
click at [381, 565] on button "Change Logo" at bounding box center [387, 570] width 85 height 28
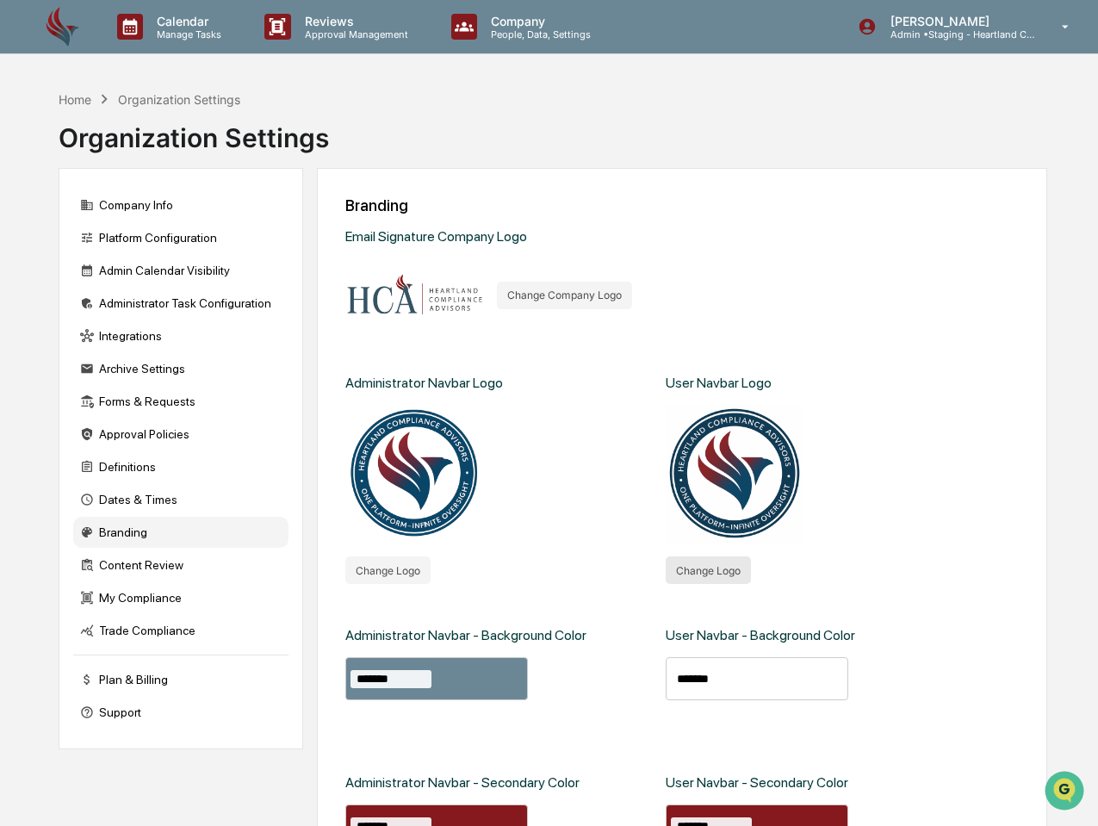
click at [699, 566] on button "Change Logo" at bounding box center [708, 570] width 85 height 28
click at [67, 97] on div "Home" at bounding box center [75, 99] width 33 height 15
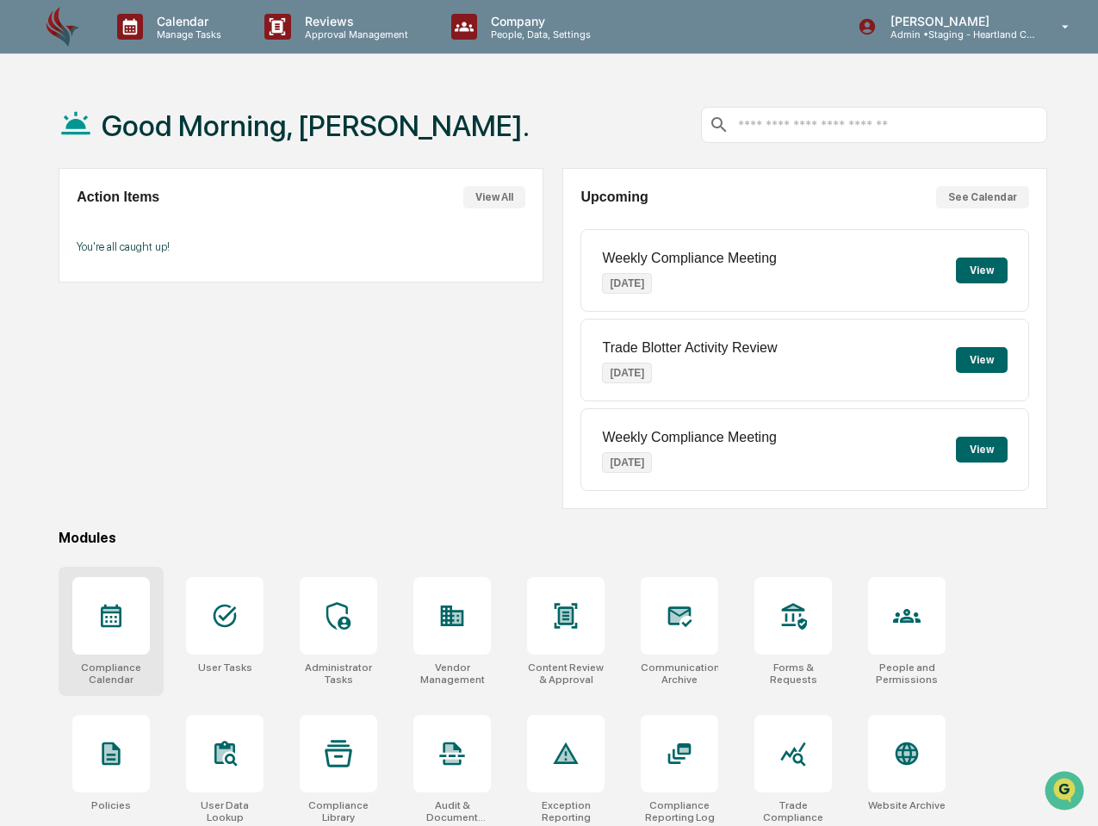
click at [100, 624] on icon at bounding box center [111, 616] width 28 height 28
click at [62, 25] on img at bounding box center [61, 27] width 41 height 42
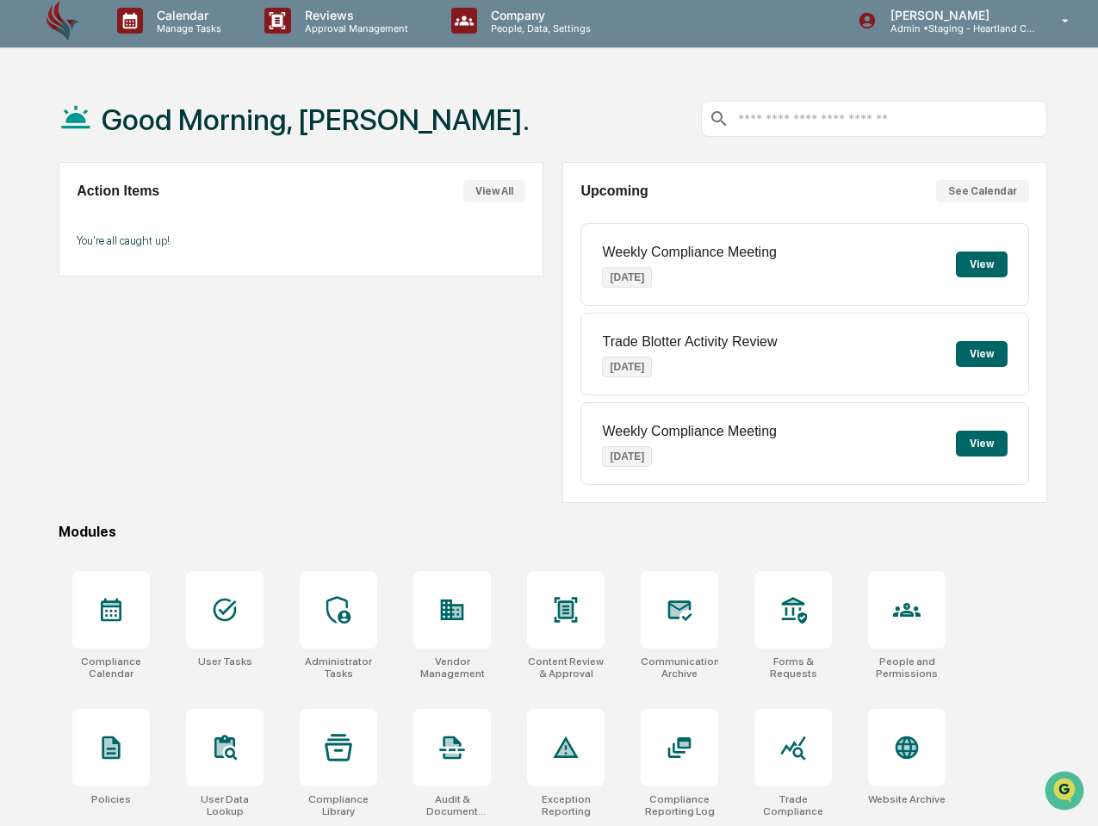
scroll to position [12, 0]
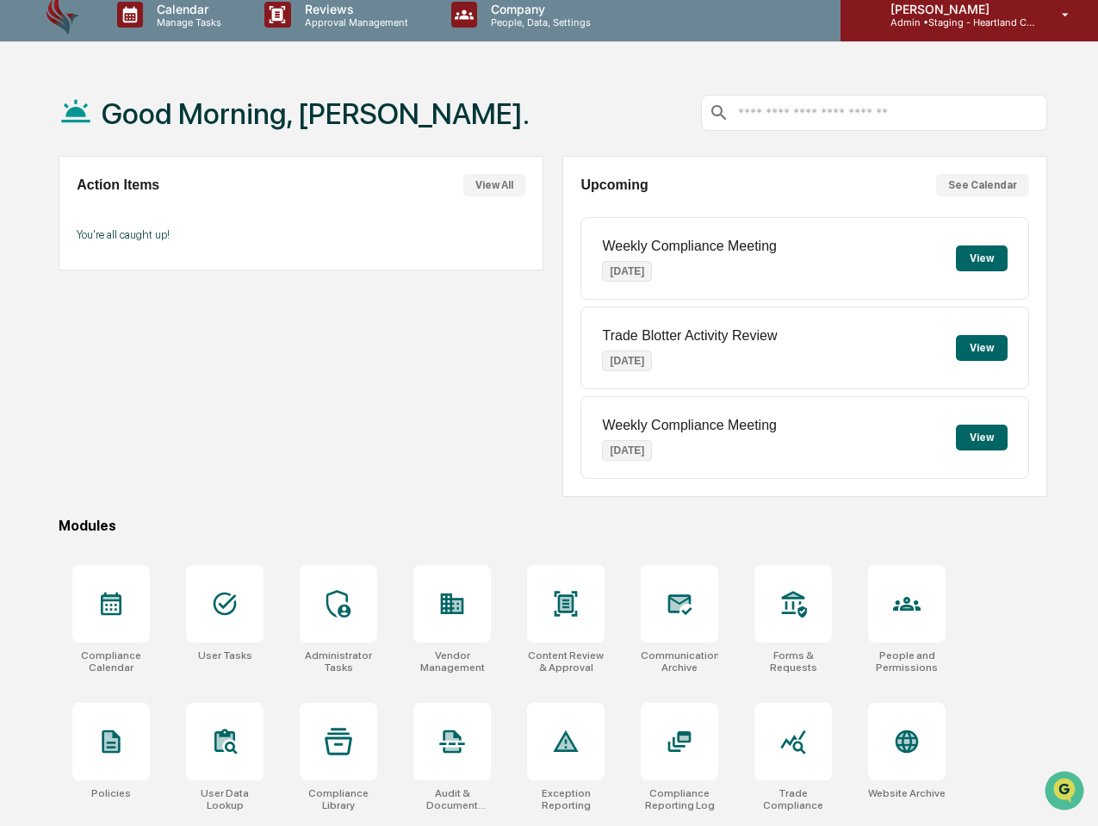
click at [1041, 15] on div "John Blevins Admin • Staging - Heartland Compliance Advisors" at bounding box center [970, 14] width 258 height 53
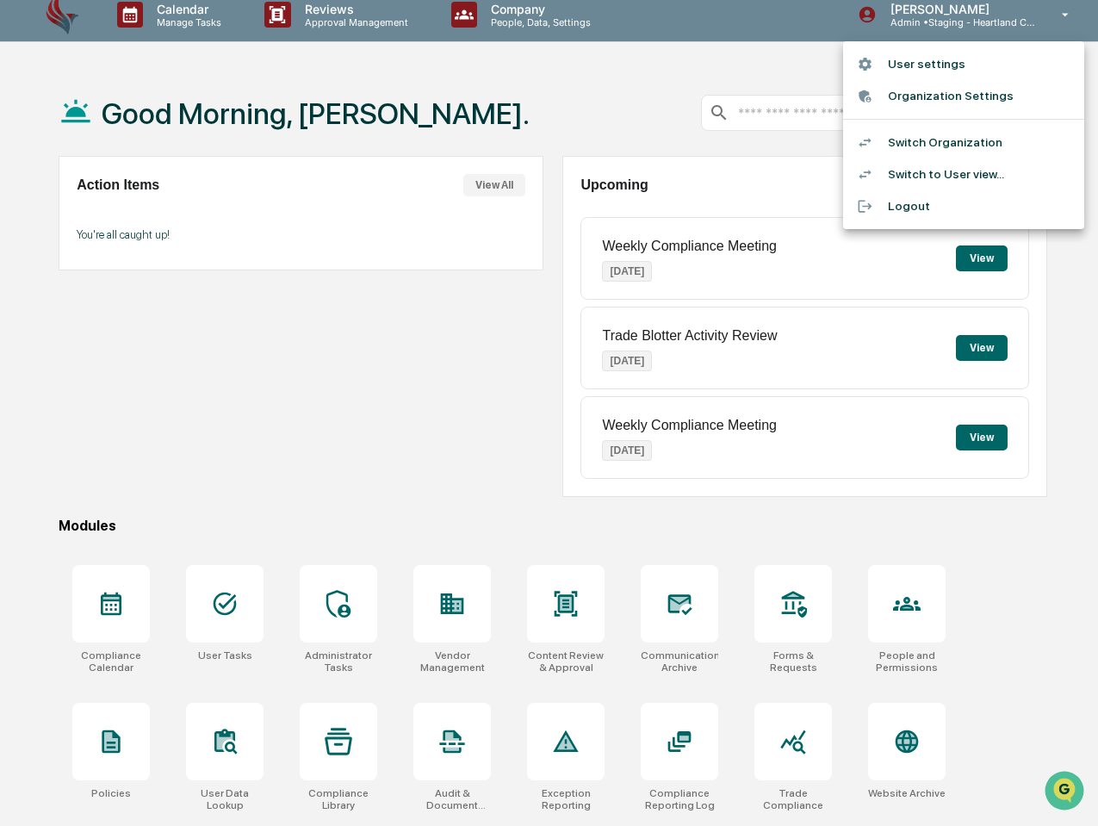
click at [175, 395] on div at bounding box center [549, 413] width 1098 height 826
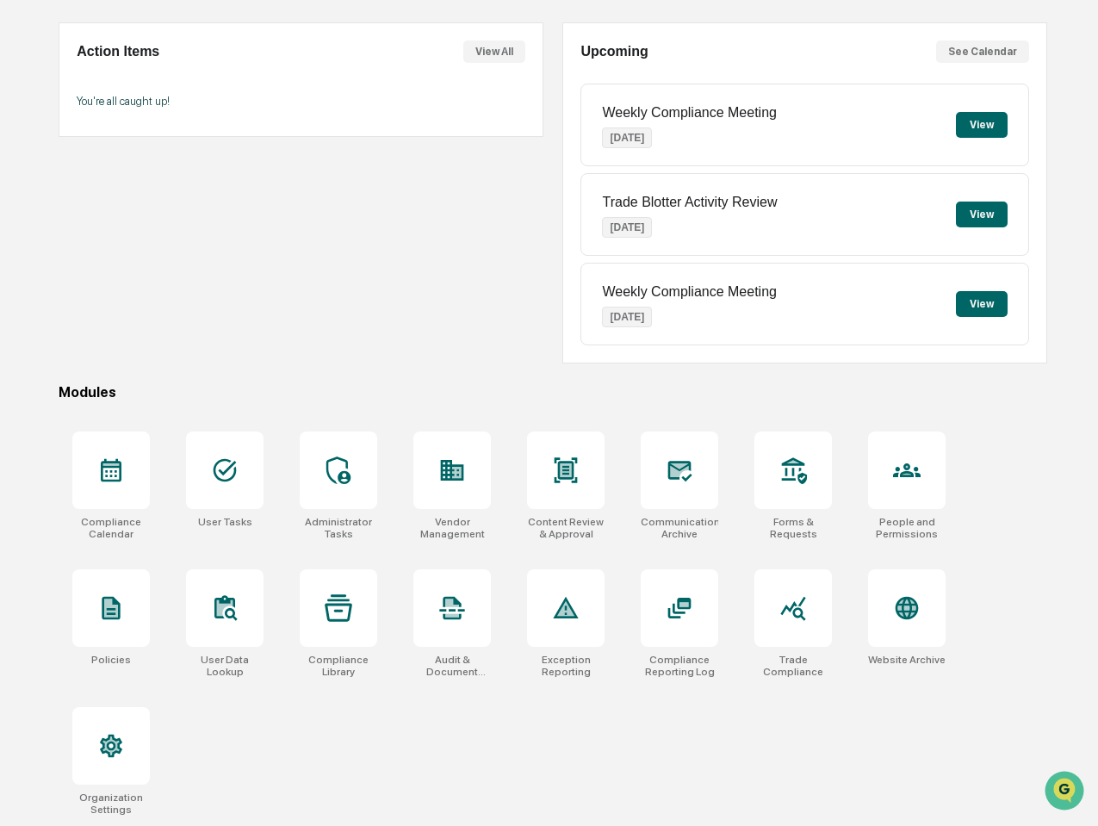
scroll to position [163, 0]
click at [109, 599] on icon at bounding box center [111, 608] width 14 height 18
click at [776, 569] on div at bounding box center [794, 608] width 78 height 78
click at [931, 449] on div at bounding box center [907, 471] width 78 height 78
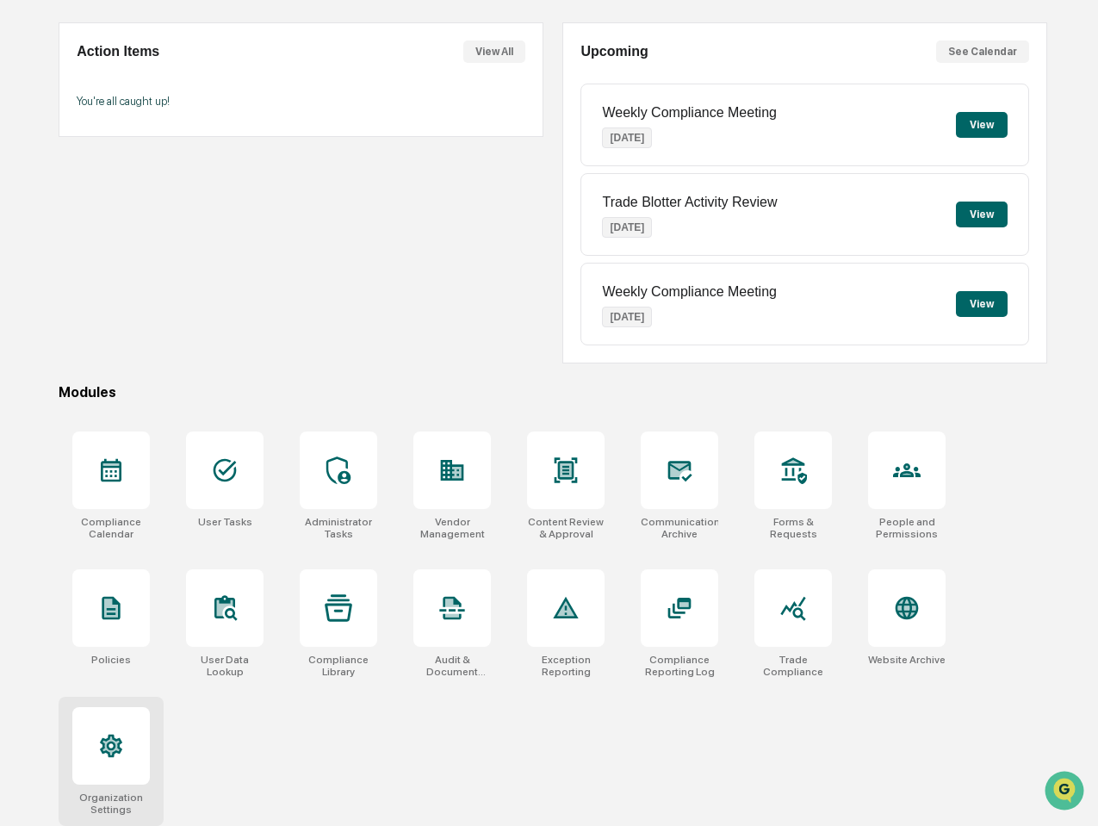
click at [114, 735] on icon at bounding box center [111, 746] width 22 height 23
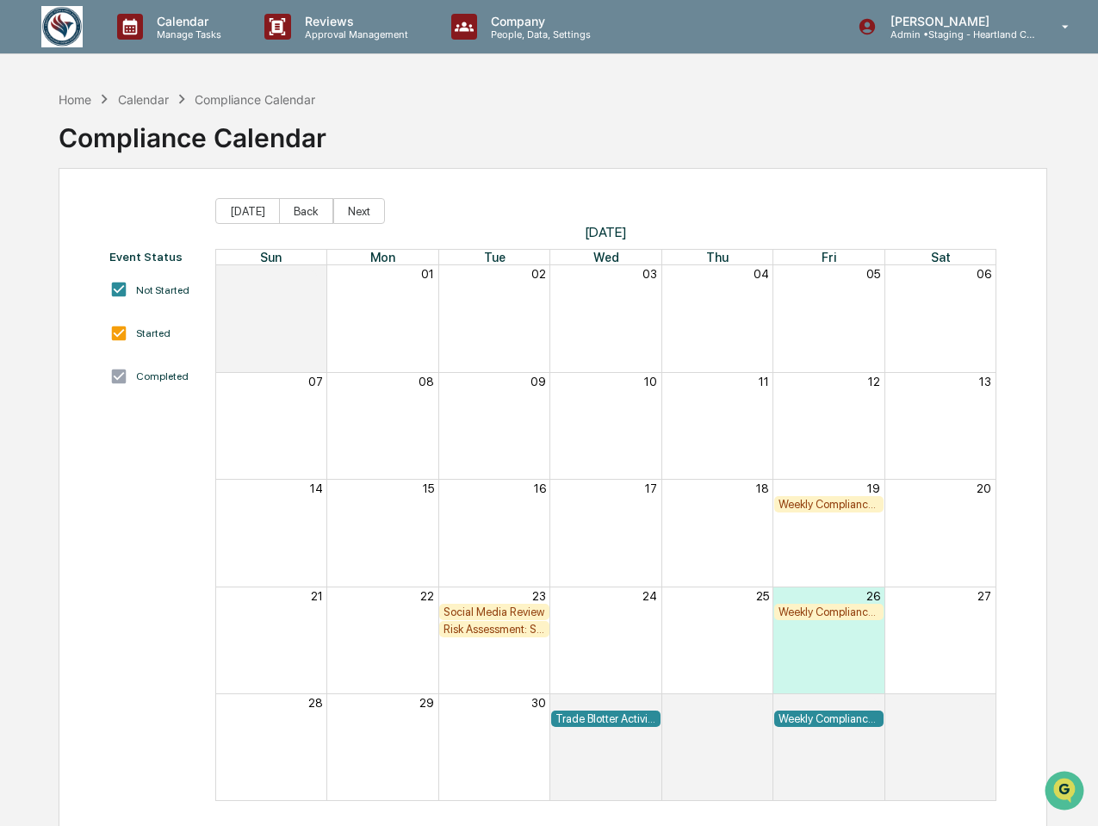
click at [323, 141] on div "Compliance Calendar" at bounding box center [193, 131] width 268 height 45
click at [306, 97] on div "Compliance Calendar" at bounding box center [255, 99] width 121 height 15
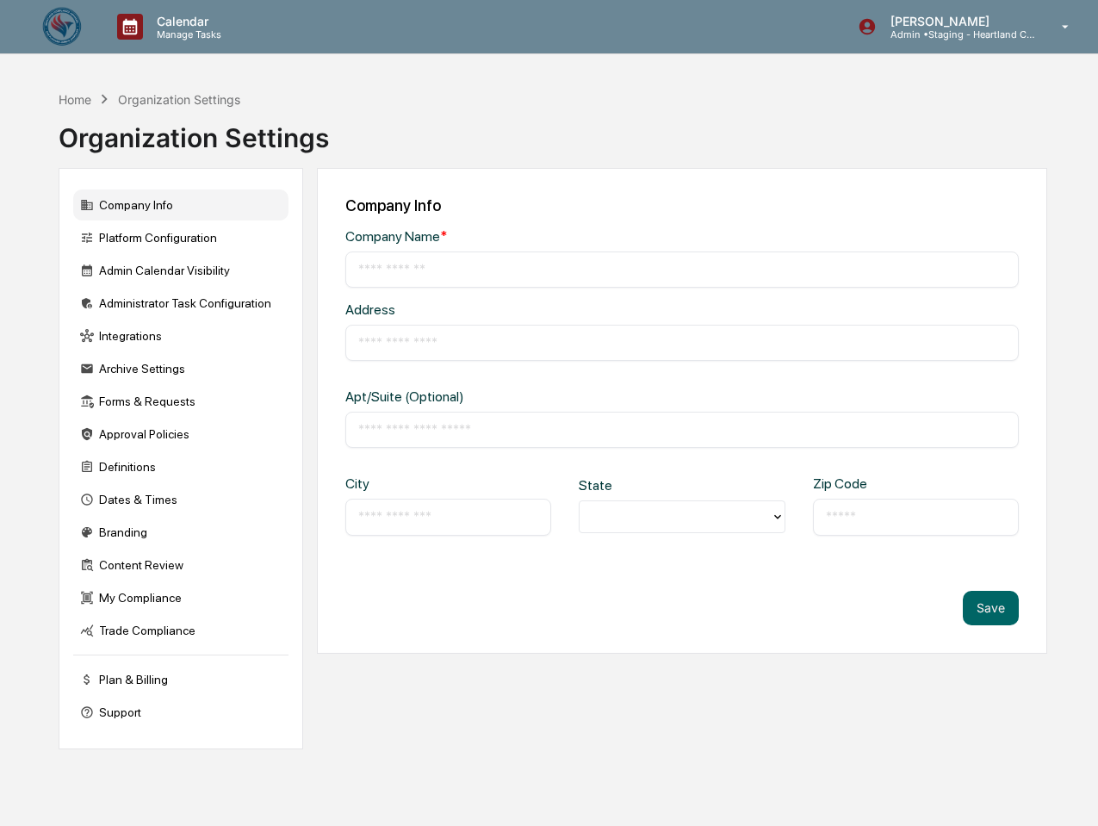
type input "**********"
type input "*********"
type input "**********"
type input "*****"
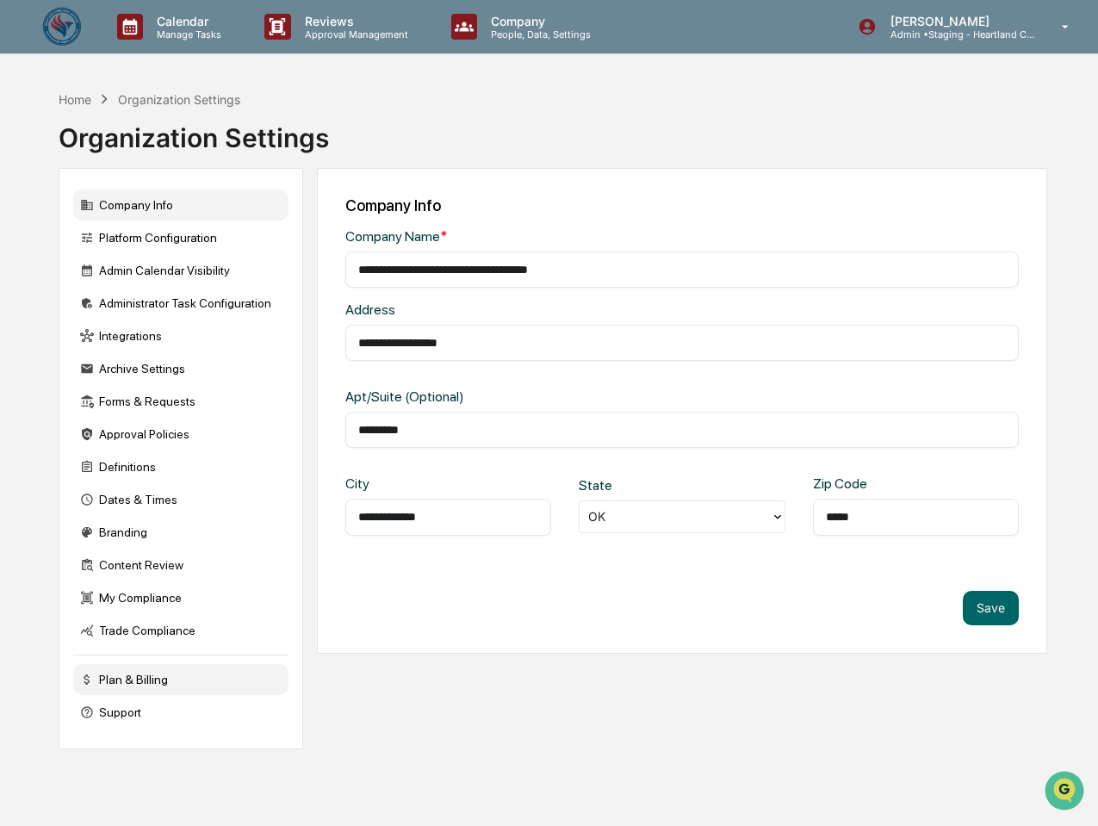
click at [124, 679] on div "Plan & Billing" at bounding box center [180, 679] width 215 height 31
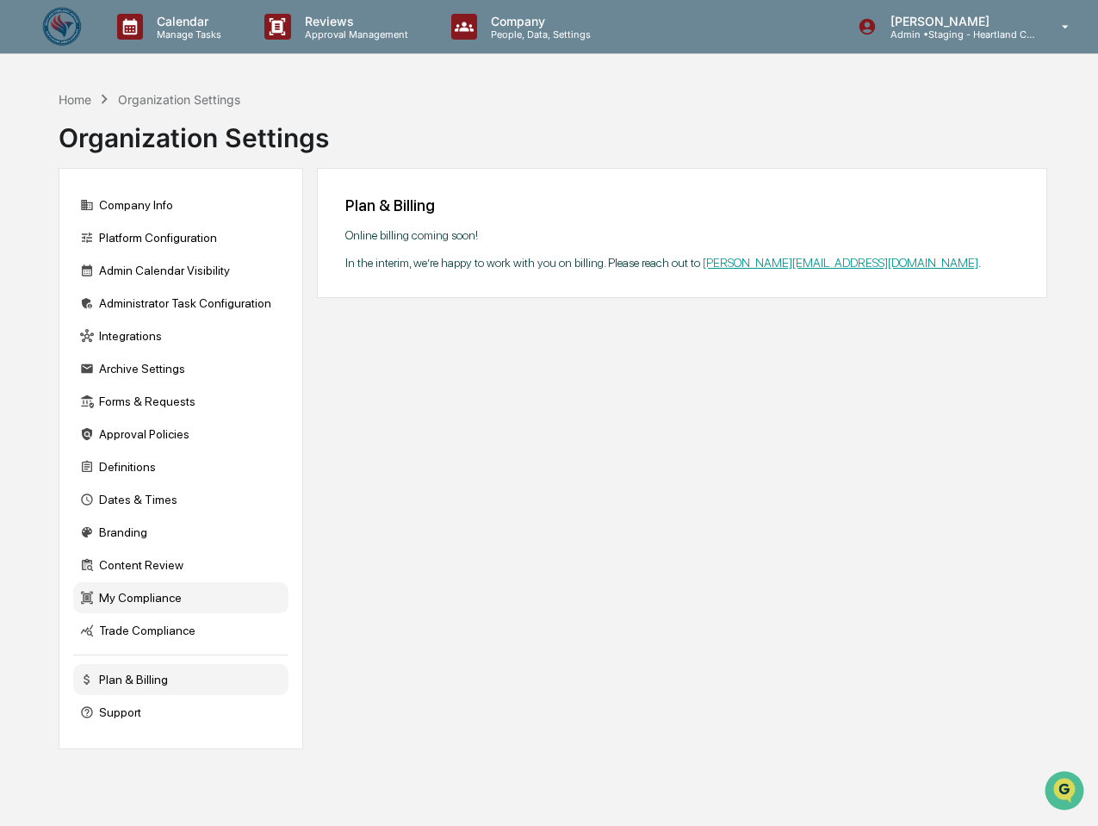
click at [122, 597] on div "My Compliance" at bounding box center [180, 597] width 215 height 31
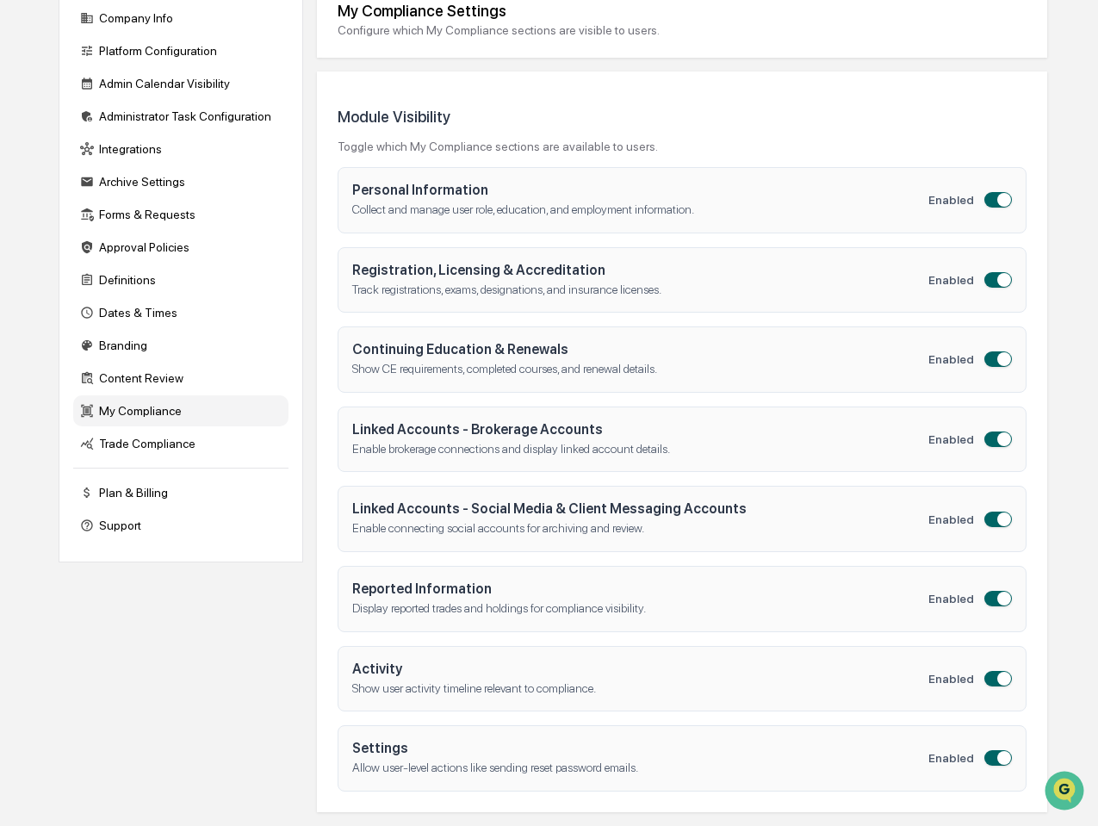
scroll to position [200, 0]
click at [131, 364] on div "Content Review" at bounding box center [180, 378] width 215 height 31
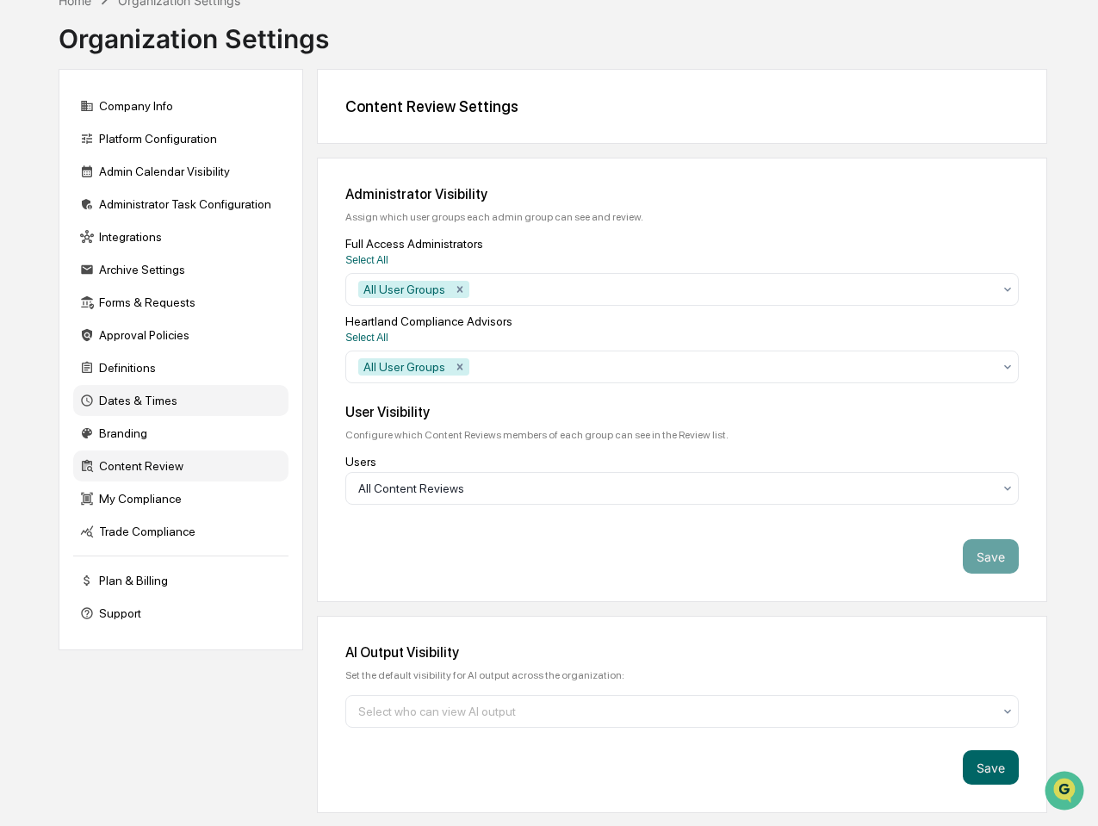
click at [128, 396] on div "Dates & Times" at bounding box center [180, 400] width 215 height 31
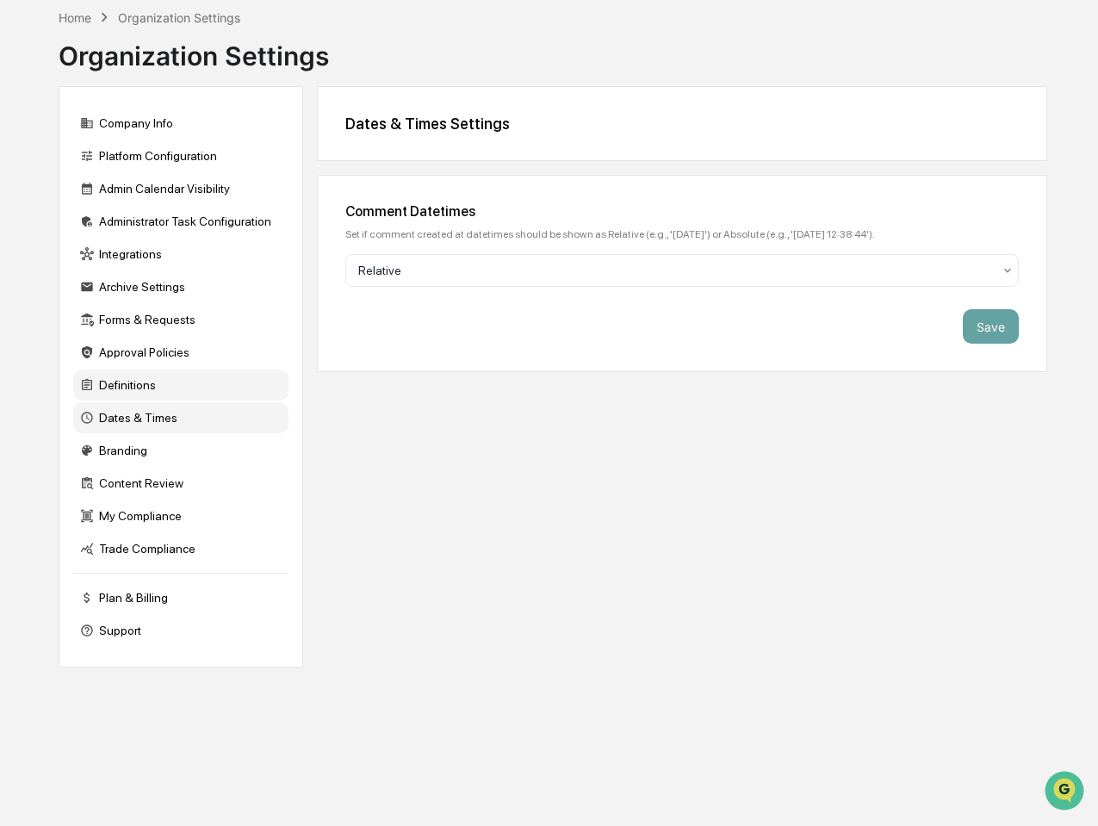
click at [115, 370] on div "Definitions" at bounding box center [180, 385] width 215 height 31
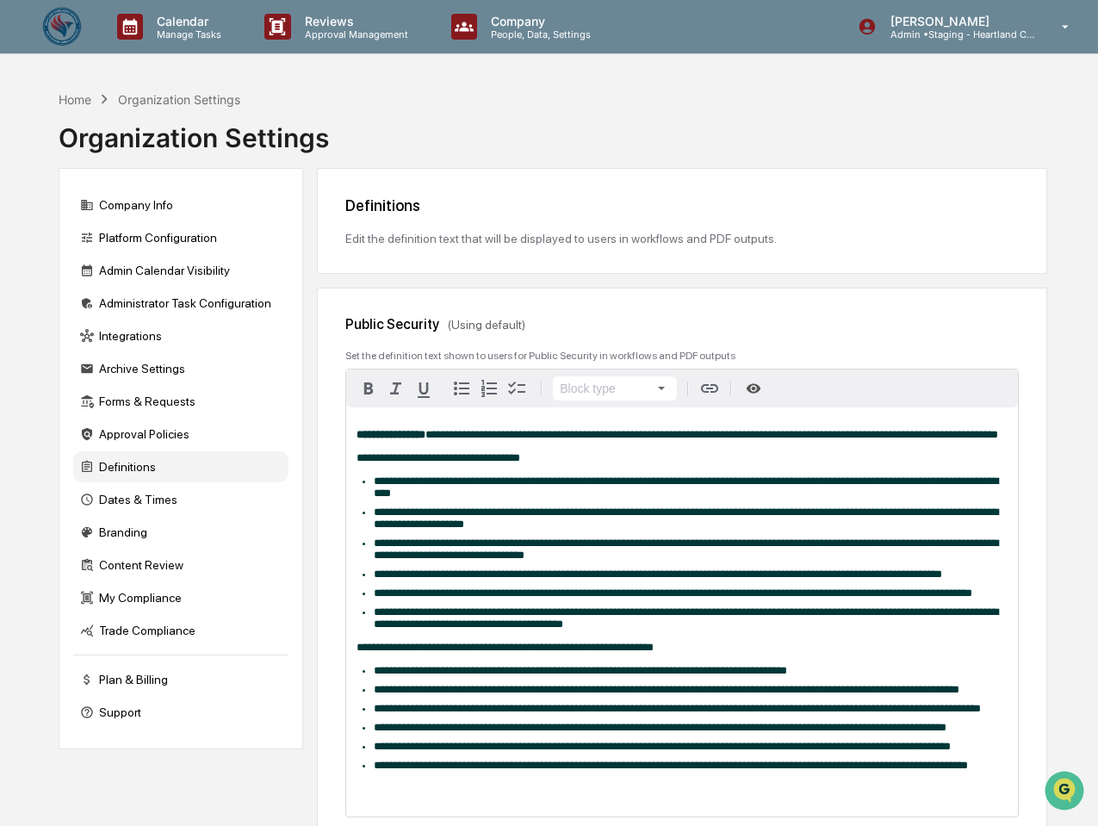
scroll to position [0, 0]
click at [184, 437] on div "Approval Policies" at bounding box center [180, 434] width 215 height 31
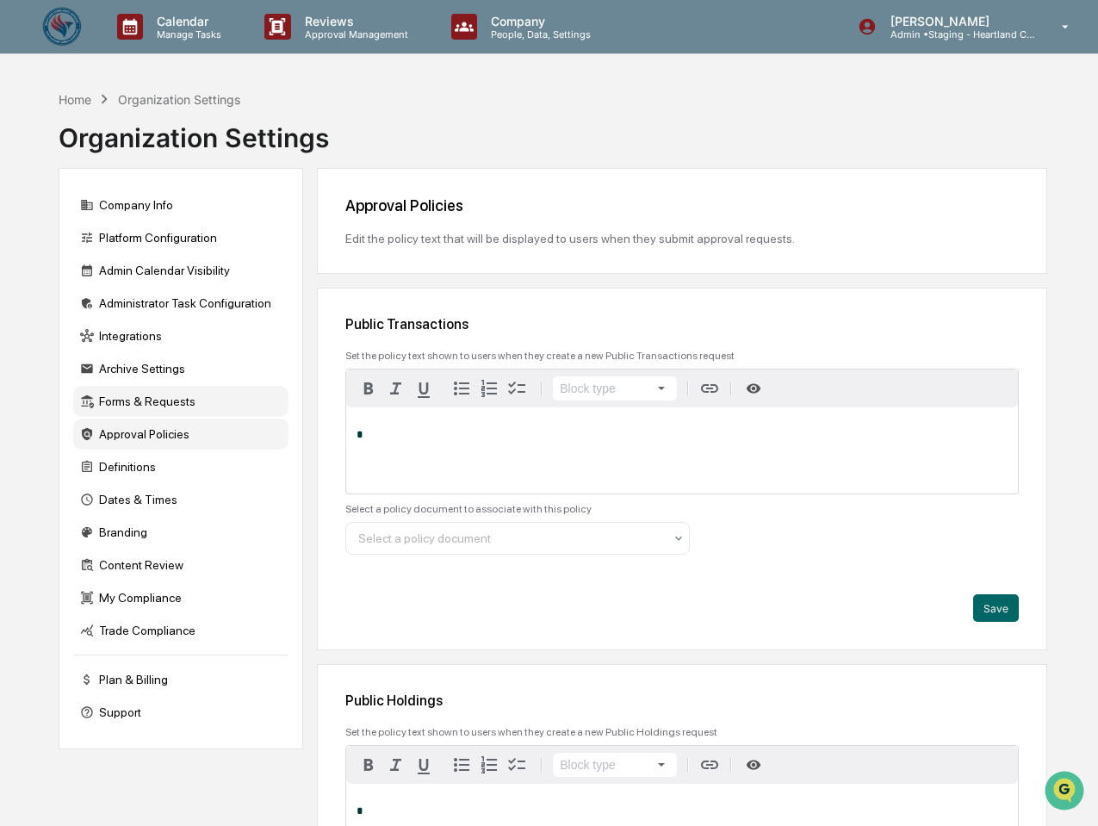
click at [159, 396] on div "Forms & Requests" at bounding box center [180, 401] width 215 height 31
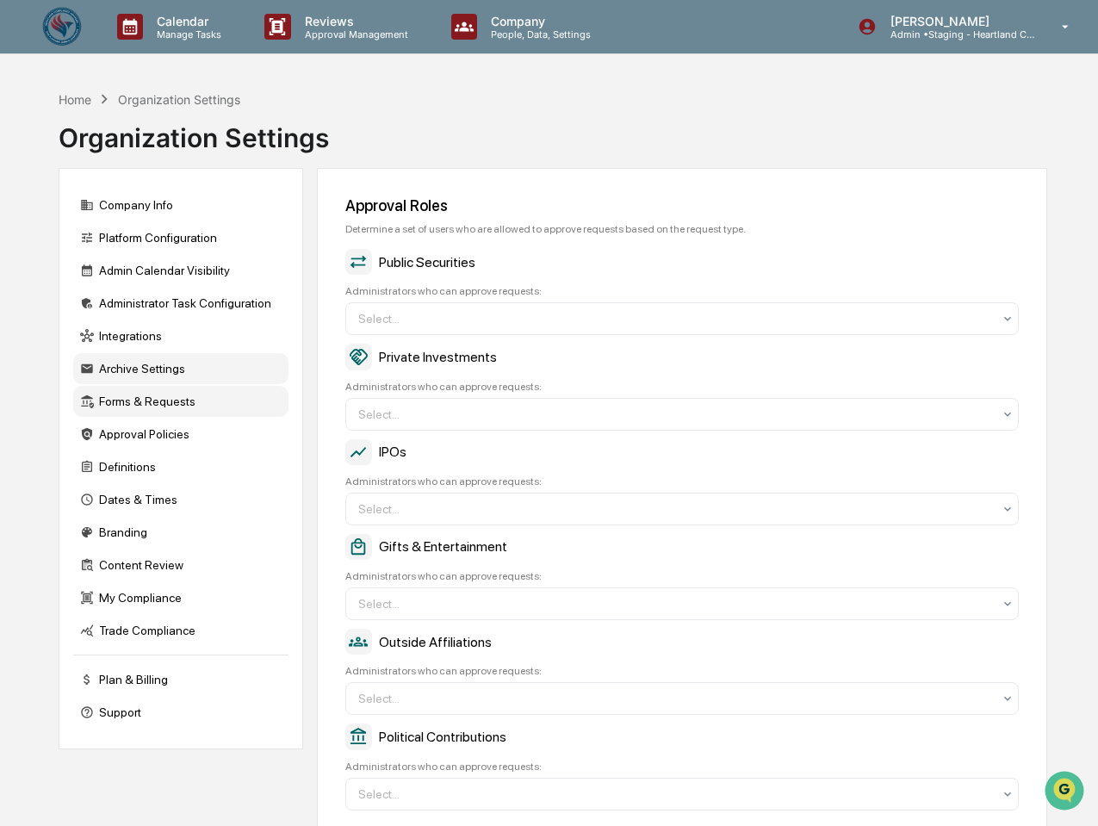
click at [164, 367] on div "Archive Settings" at bounding box center [180, 368] width 215 height 31
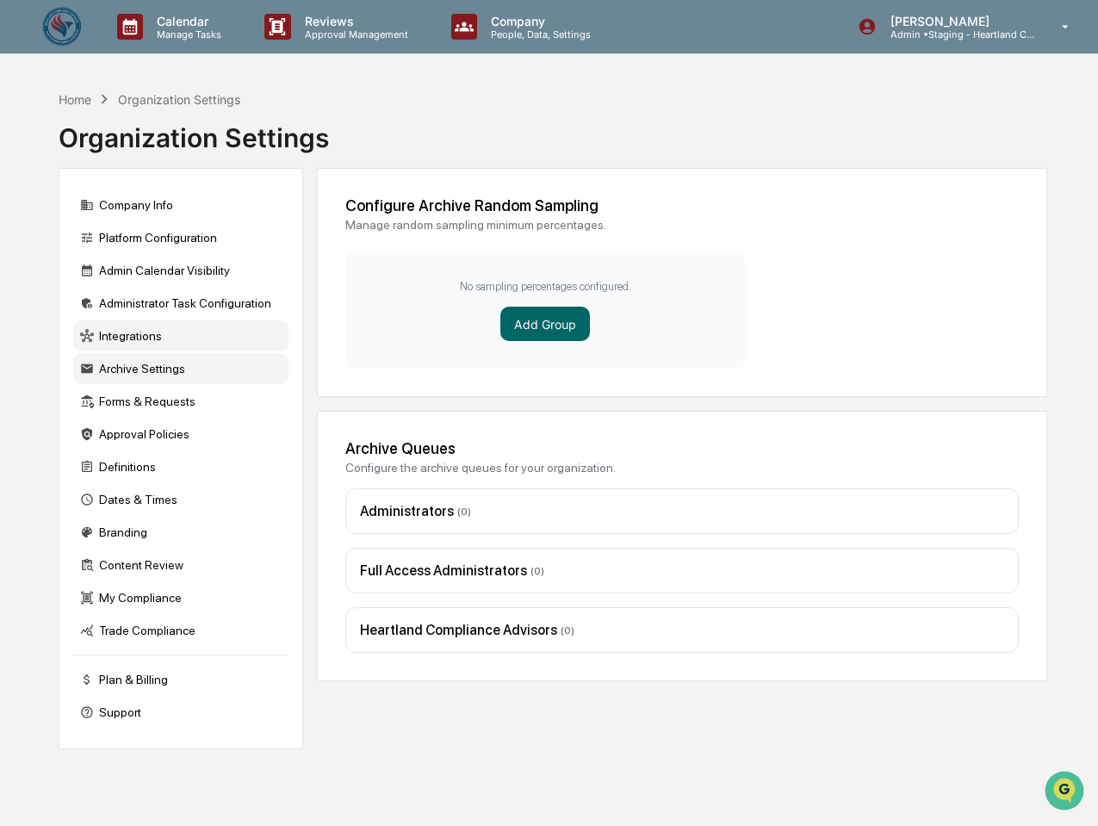
click at [125, 326] on div "Integrations" at bounding box center [180, 335] width 215 height 31
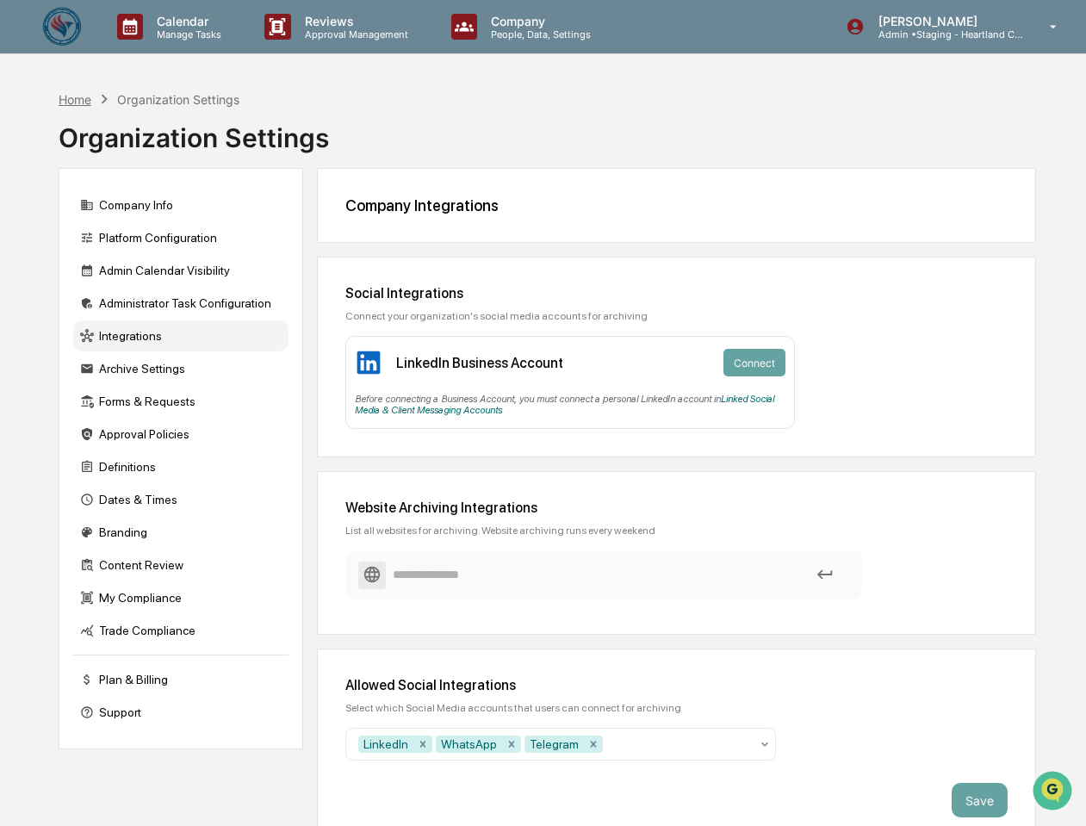
click at [71, 98] on div "Home" at bounding box center [75, 99] width 33 height 15
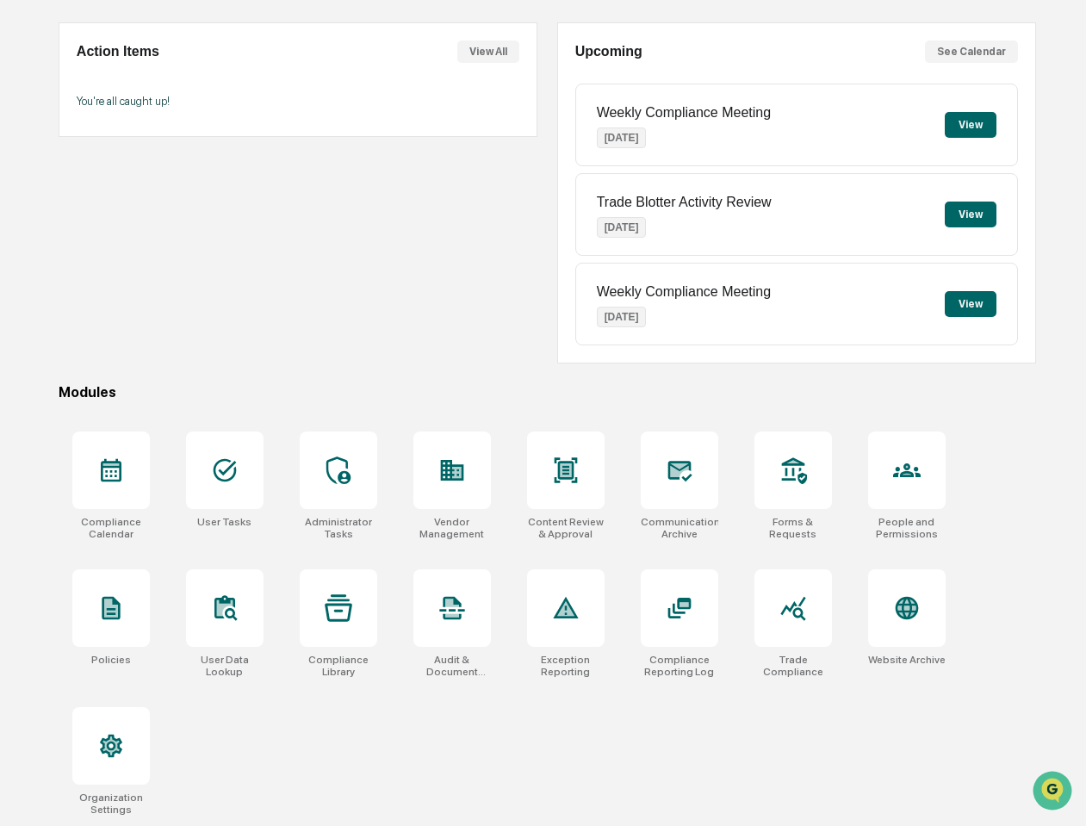
scroll to position [163, 0]
click at [172, 183] on div "Action Items View All You're all caught up!" at bounding box center [298, 192] width 479 height 341
click at [666, 600] on icon at bounding box center [680, 608] width 28 height 28
click at [786, 457] on icon at bounding box center [793, 470] width 25 height 27
click at [182, 171] on div "Action Items View All You're all caught up!" at bounding box center [298, 192] width 479 height 341
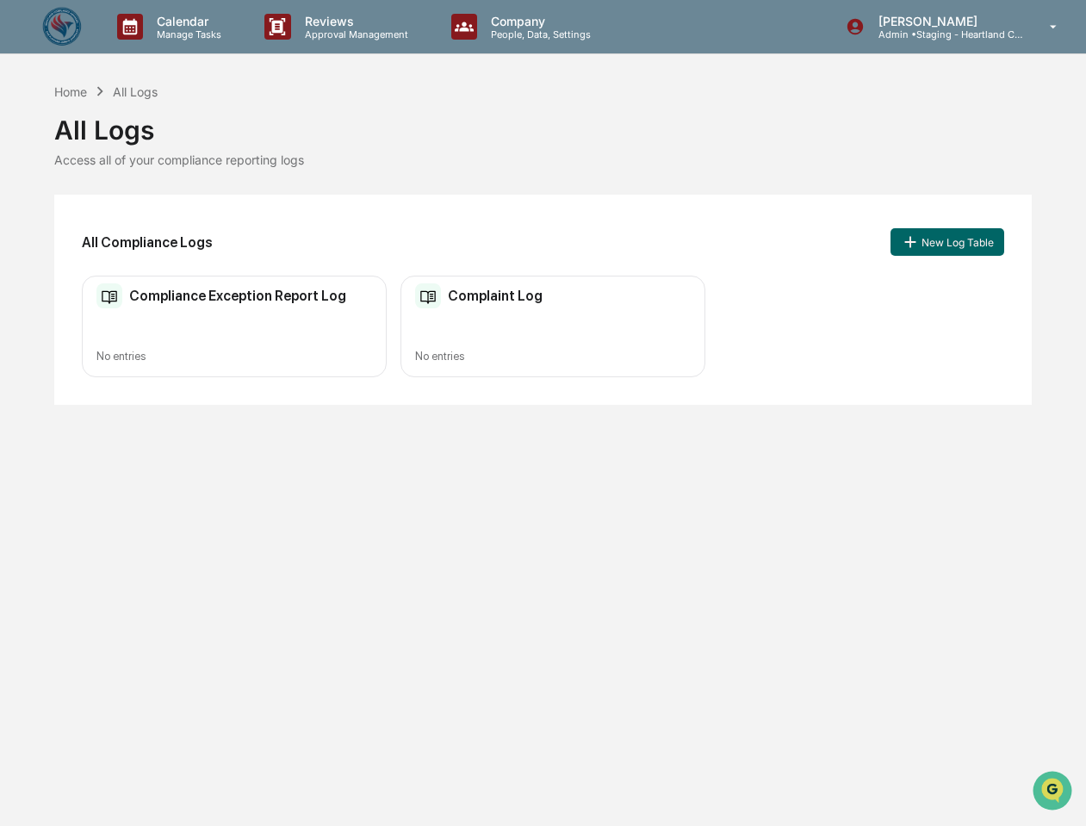
click at [129, 290] on h2 "Compliance Exception Report Log" at bounding box center [237, 296] width 217 height 16
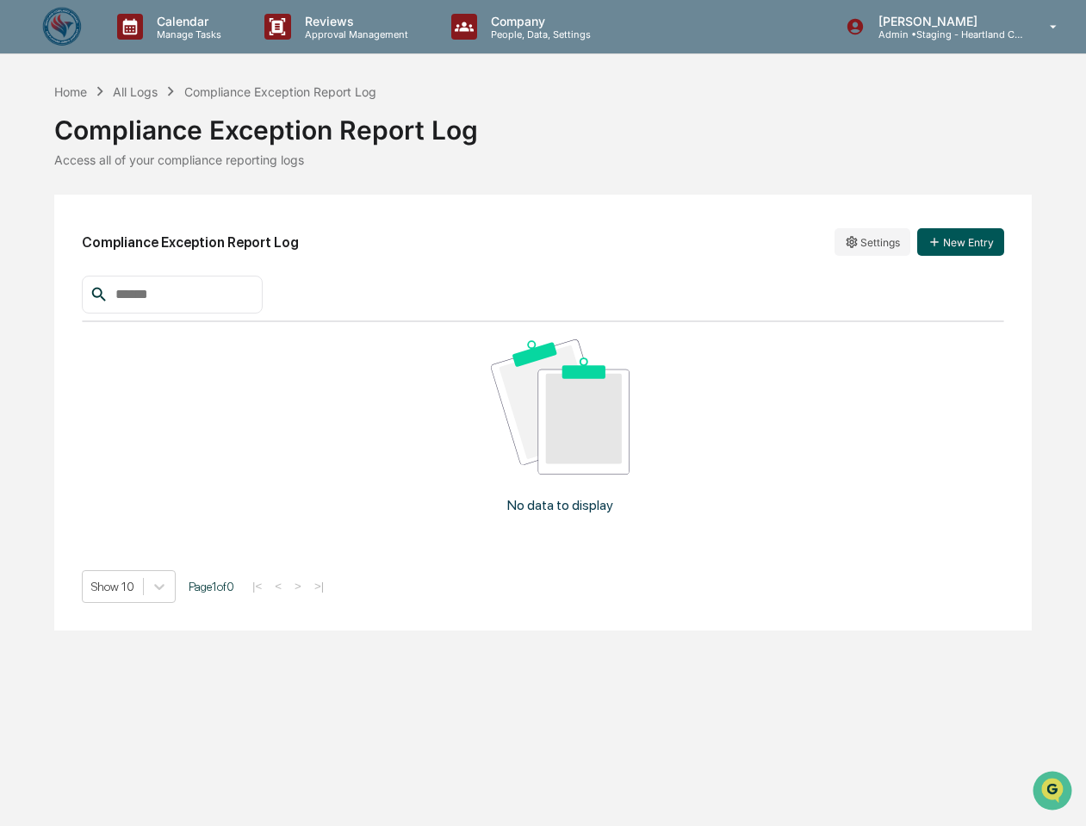
click at [951, 231] on button "New Entry" at bounding box center [960, 242] width 87 height 28
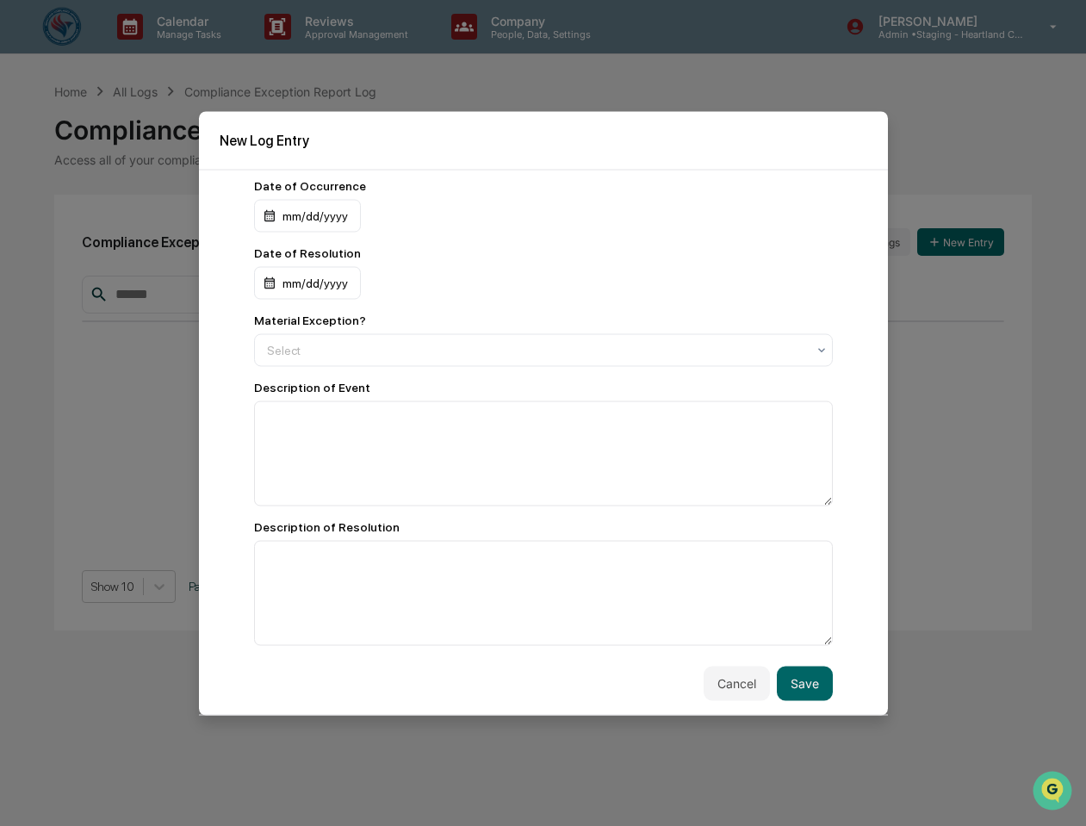
scroll to position [5, 0]
click at [737, 673] on button "Cancel" at bounding box center [737, 683] width 66 height 34
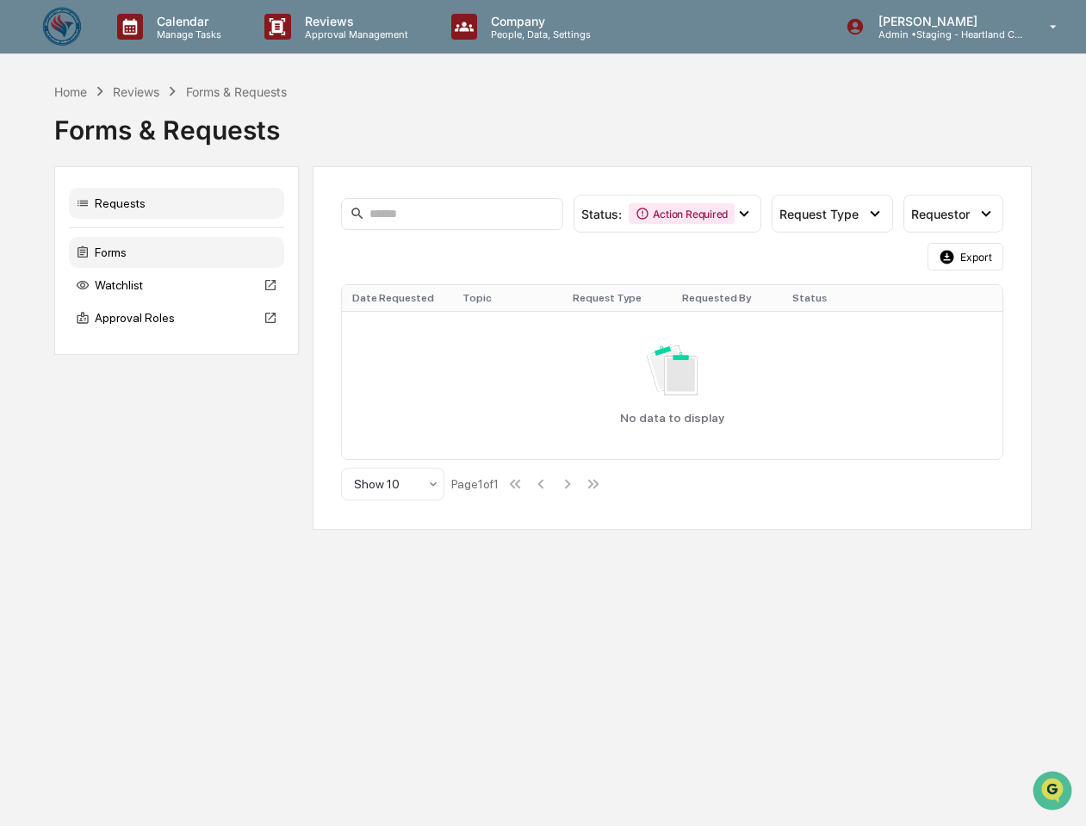
click at [146, 251] on div "Forms" at bounding box center [176, 252] width 215 height 31
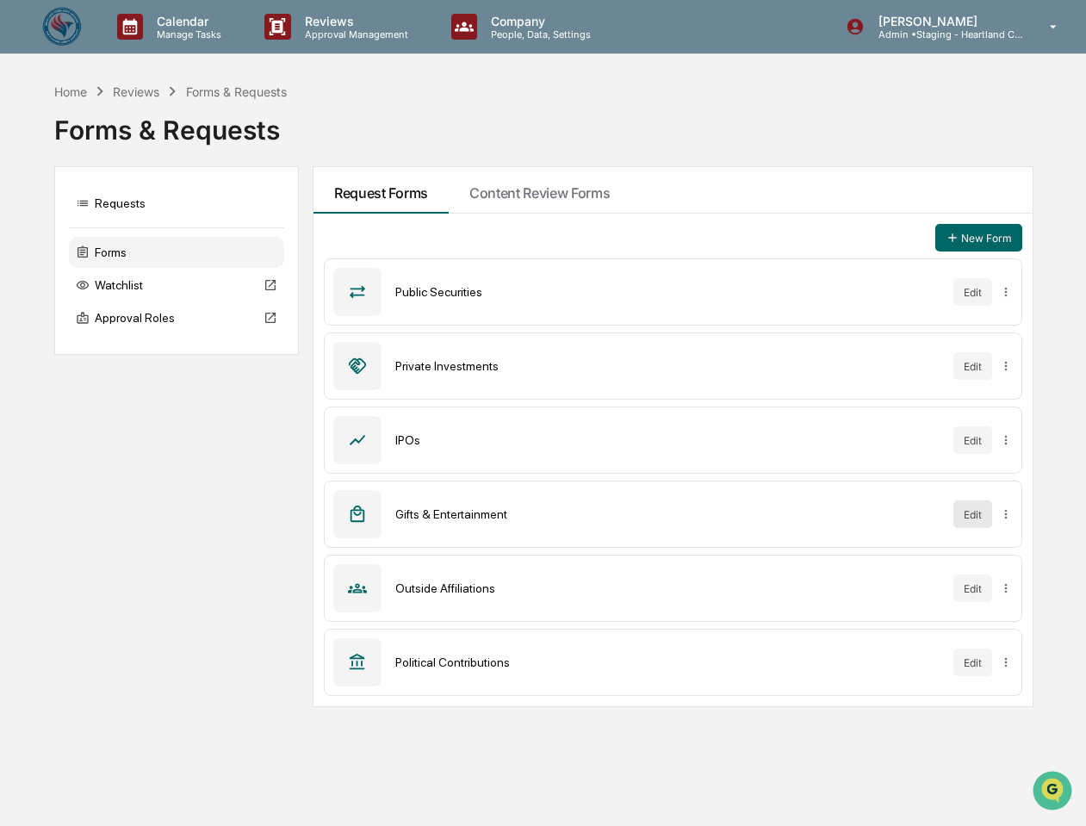
click at [974, 506] on button "Edit" at bounding box center [973, 514] width 39 height 28
